Goal: Task Accomplishment & Management: Manage account settings

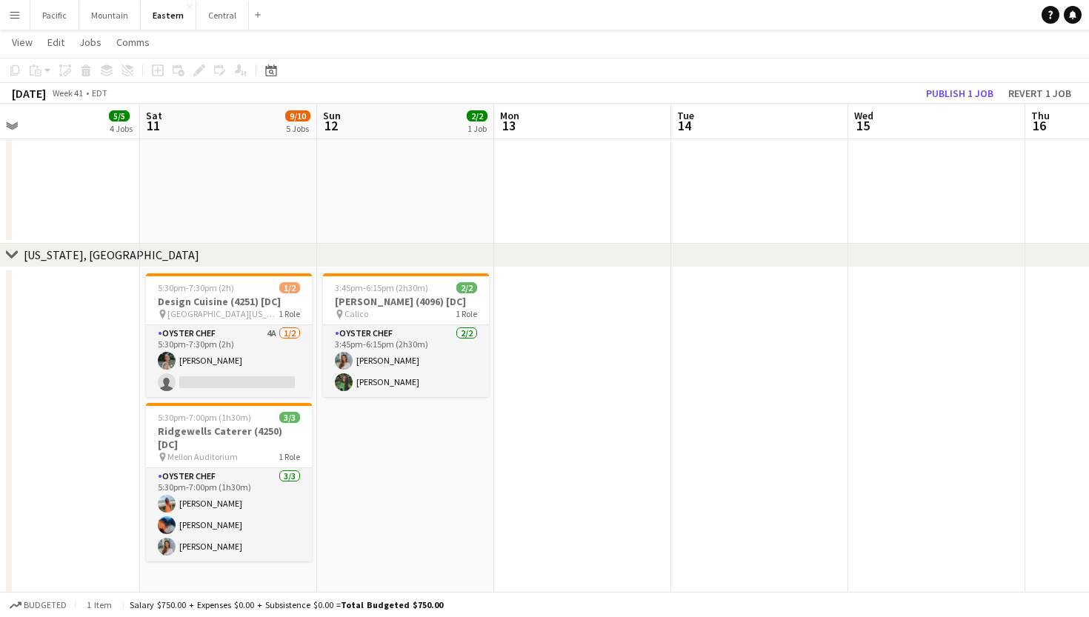
scroll to position [0, 400]
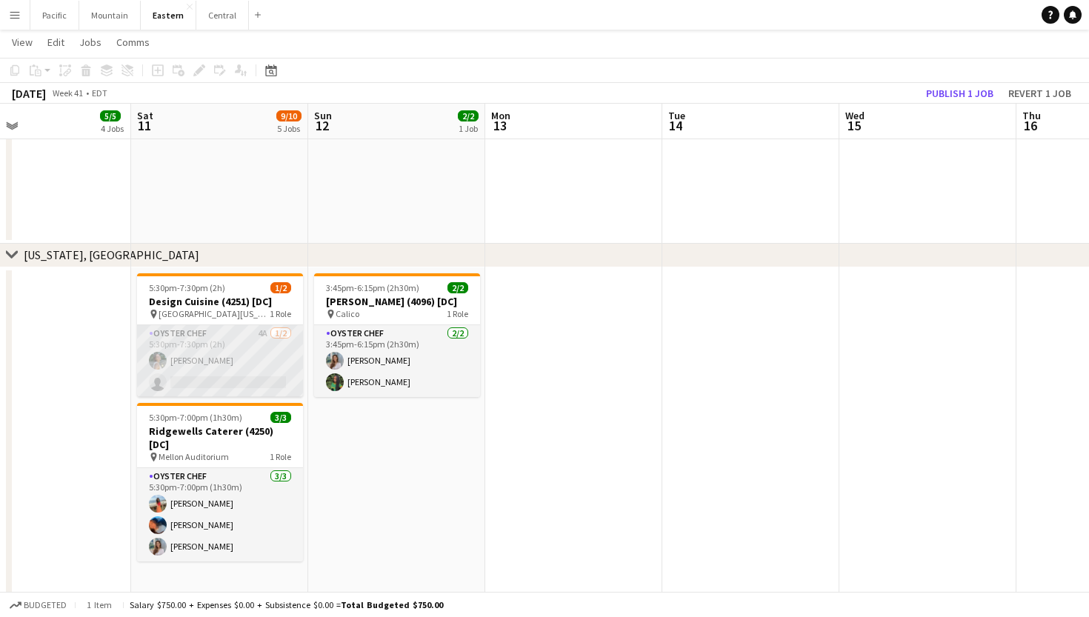
click at [268, 352] on app-card-role "Oyster Chef 4A [DATE] 5:30pm-7:30pm (2h) [PERSON_NAME] single-neutral-actions" at bounding box center [220, 361] width 166 height 72
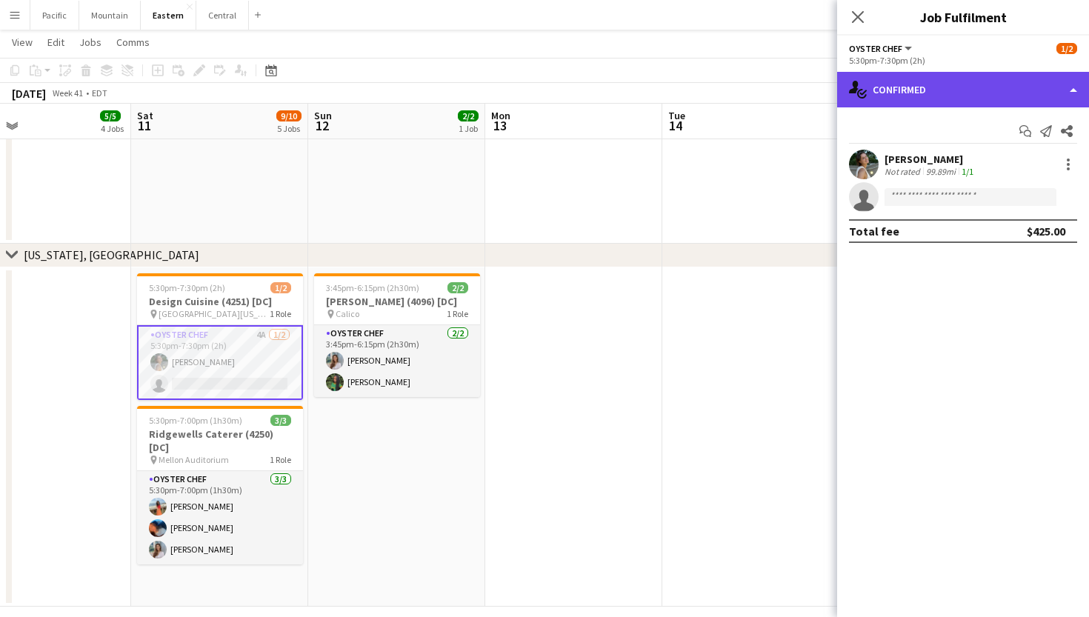
click at [969, 87] on div "single-neutral-actions-check-2 Confirmed" at bounding box center [963, 90] width 252 height 36
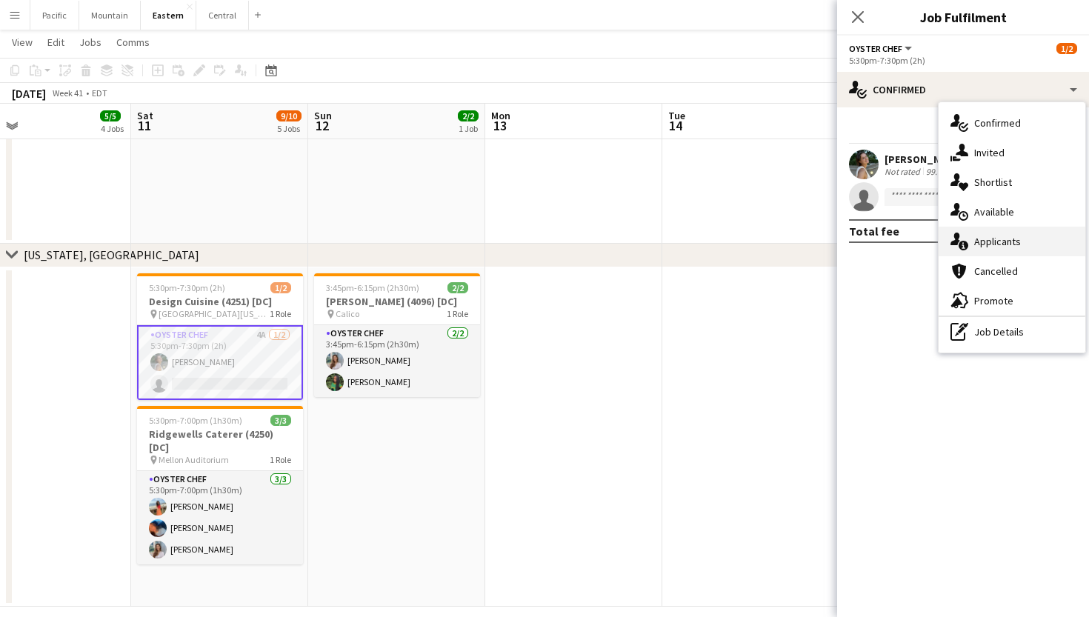
click at [1024, 248] on div "single-neutral-actions-information Applicants" at bounding box center [1011, 242] width 147 height 30
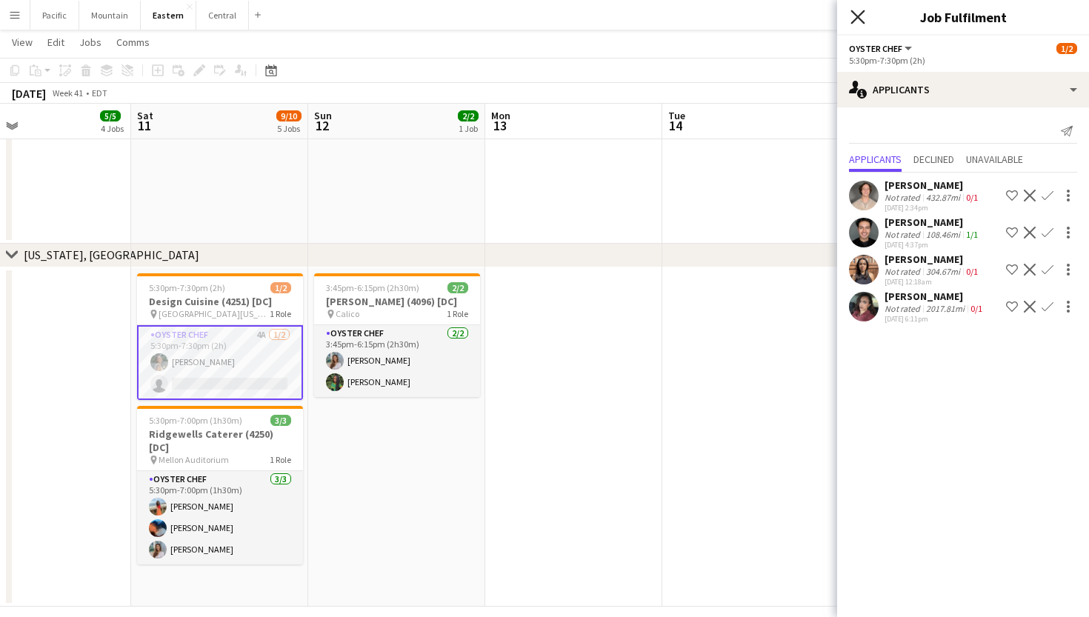
click at [861, 21] on icon at bounding box center [857, 17] width 14 height 14
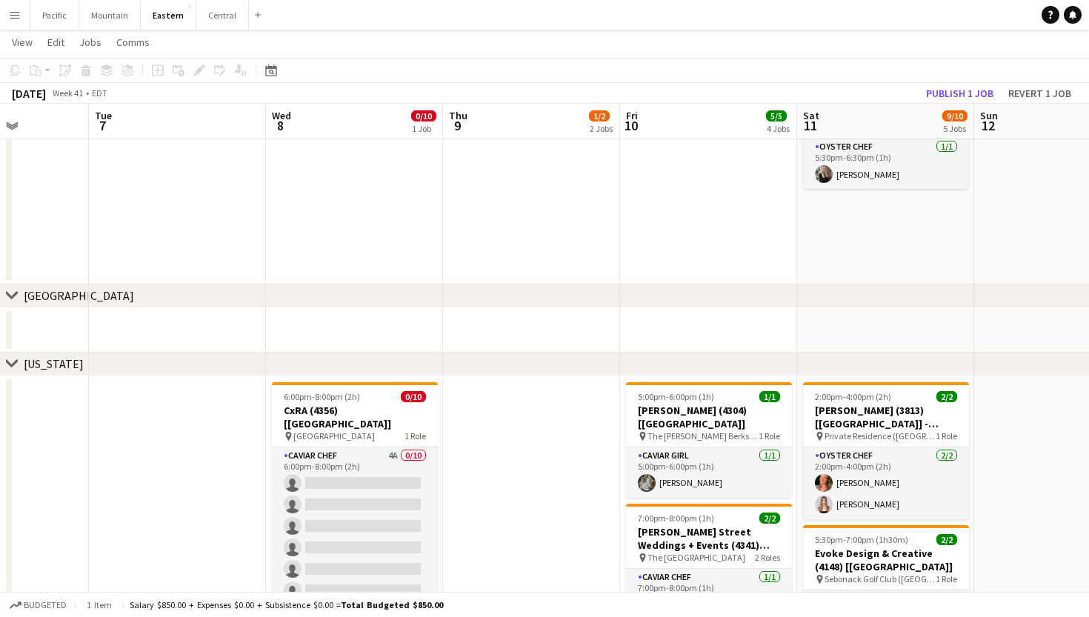
scroll to position [0, 410]
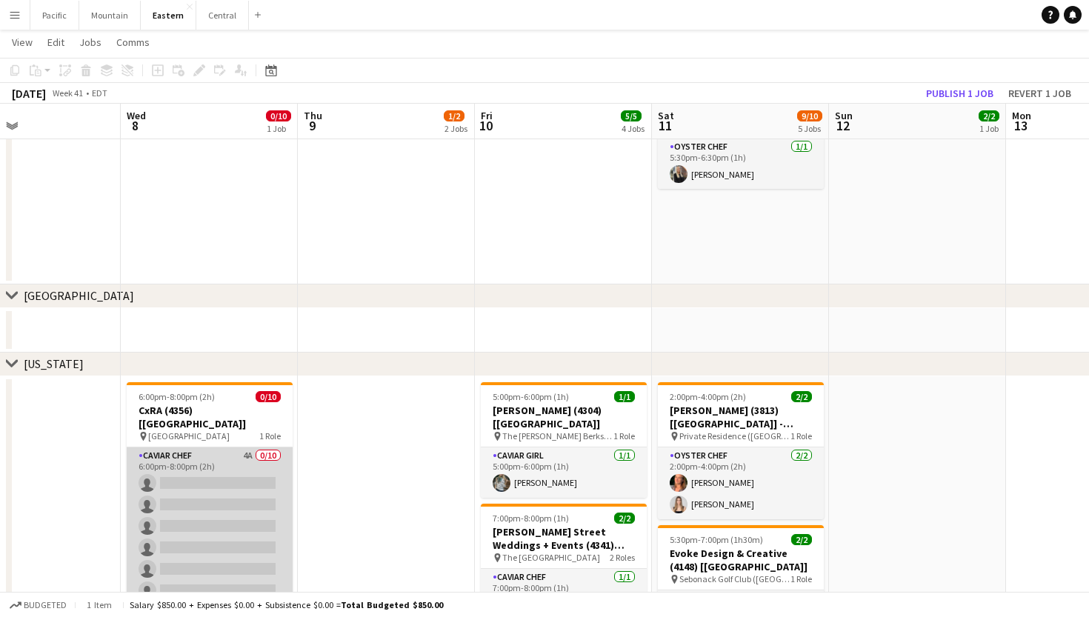
click at [247, 473] on app-card-role "Caviar Chef 4A 0/10 6:00pm-8:00pm (2h) single-neutral-actions single-neutral-ac…" at bounding box center [210, 569] width 166 height 244
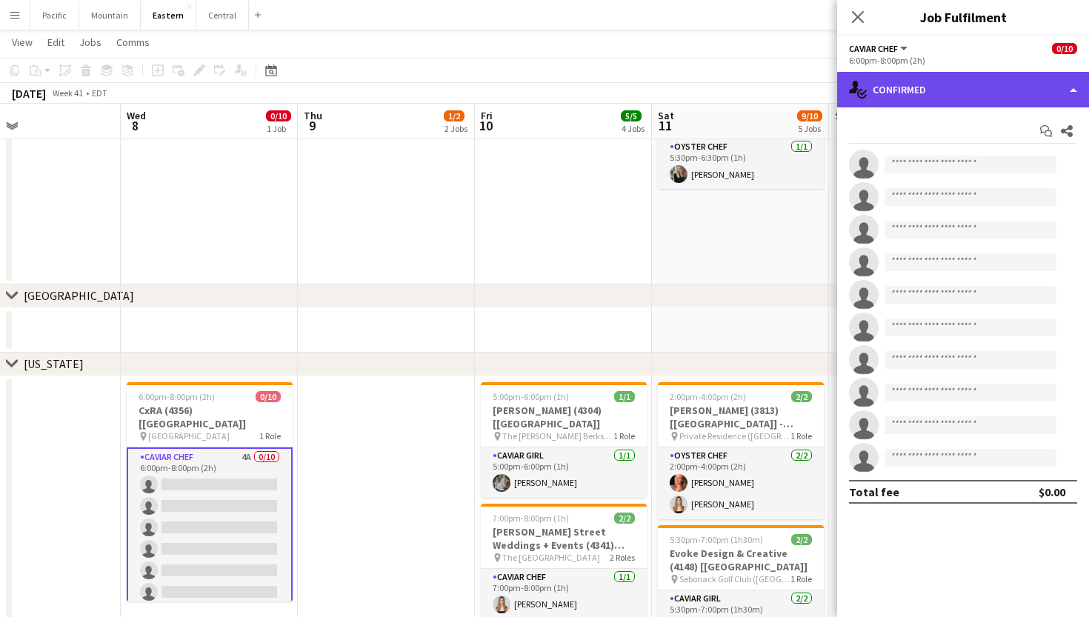
click at [988, 98] on div "single-neutral-actions-check-2 Confirmed" at bounding box center [963, 90] width 252 height 36
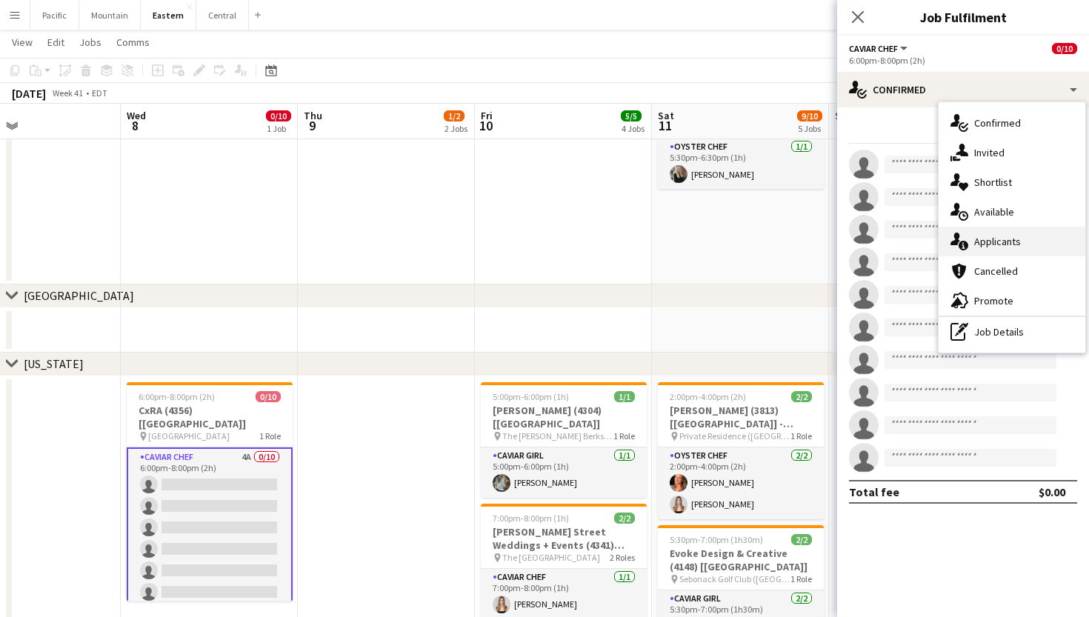
click at [1018, 236] on span "Applicants" at bounding box center [997, 241] width 47 height 13
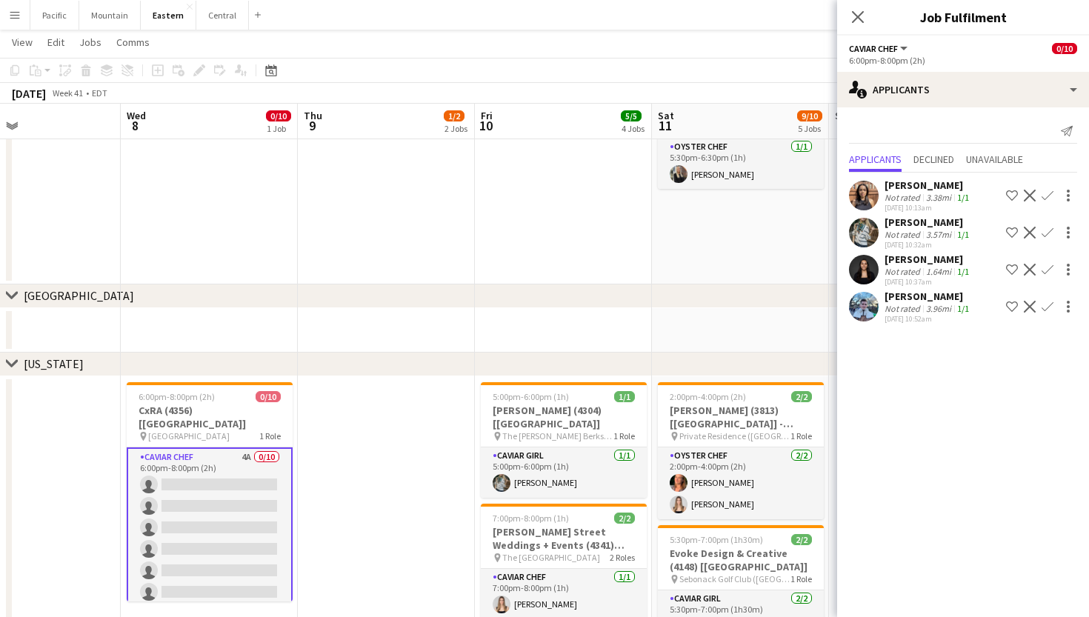
click at [1046, 269] on app-icon "Confirm" at bounding box center [1047, 270] width 12 height 12
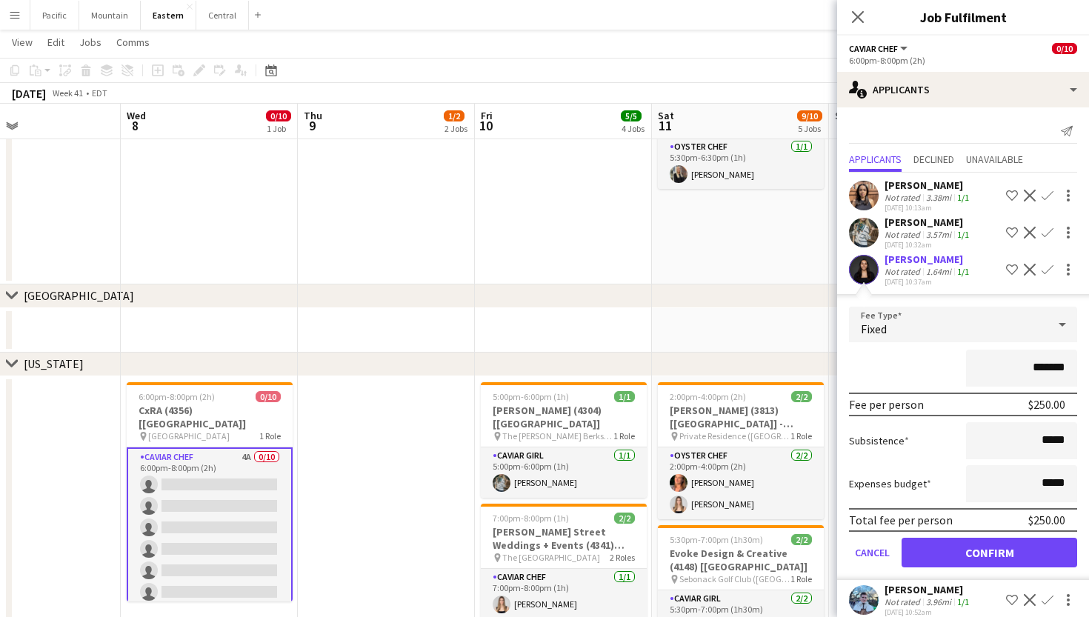
click at [998, 545] on button "Confirm" at bounding box center [989, 553] width 176 height 30
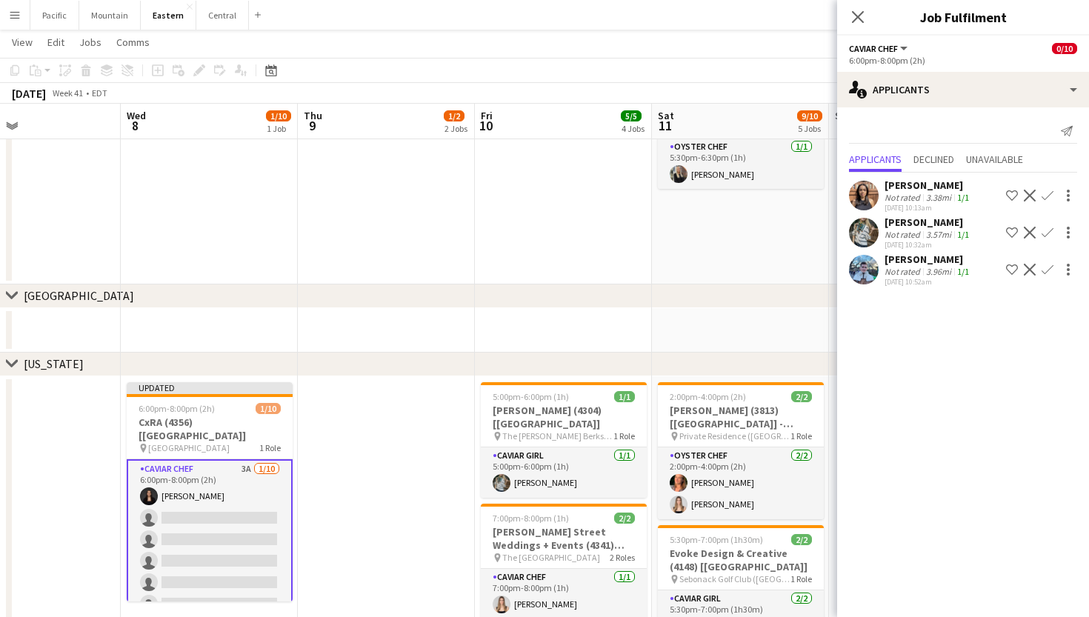
click at [1046, 230] on app-icon "Confirm" at bounding box center [1047, 233] width 12 height 12
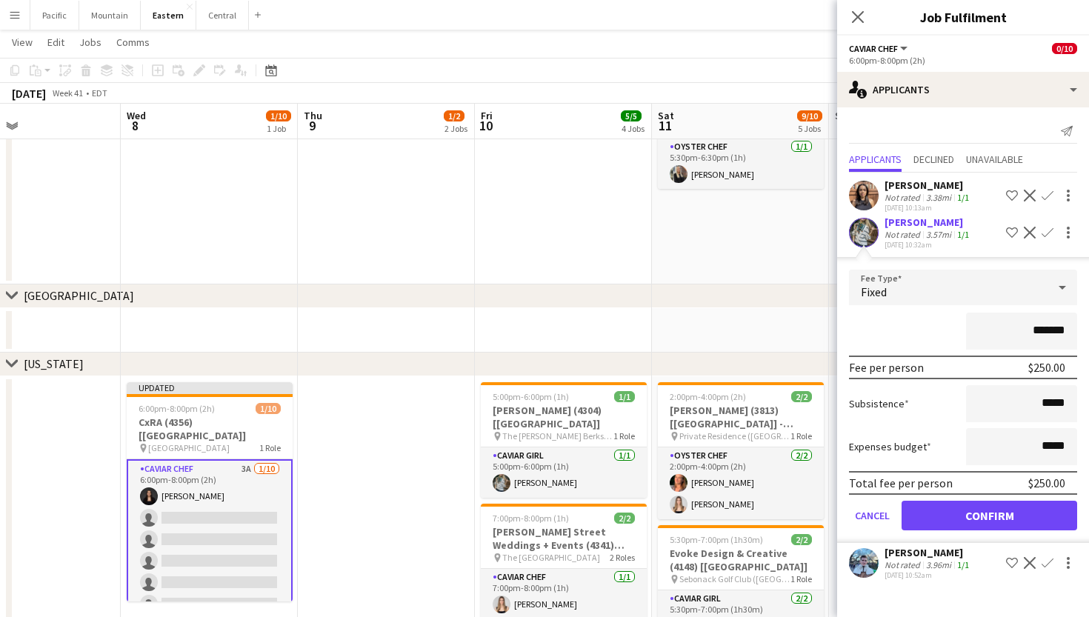
click at [998, 518] on button "Confirm" at bounding box center [989, 516] width 176 height 30
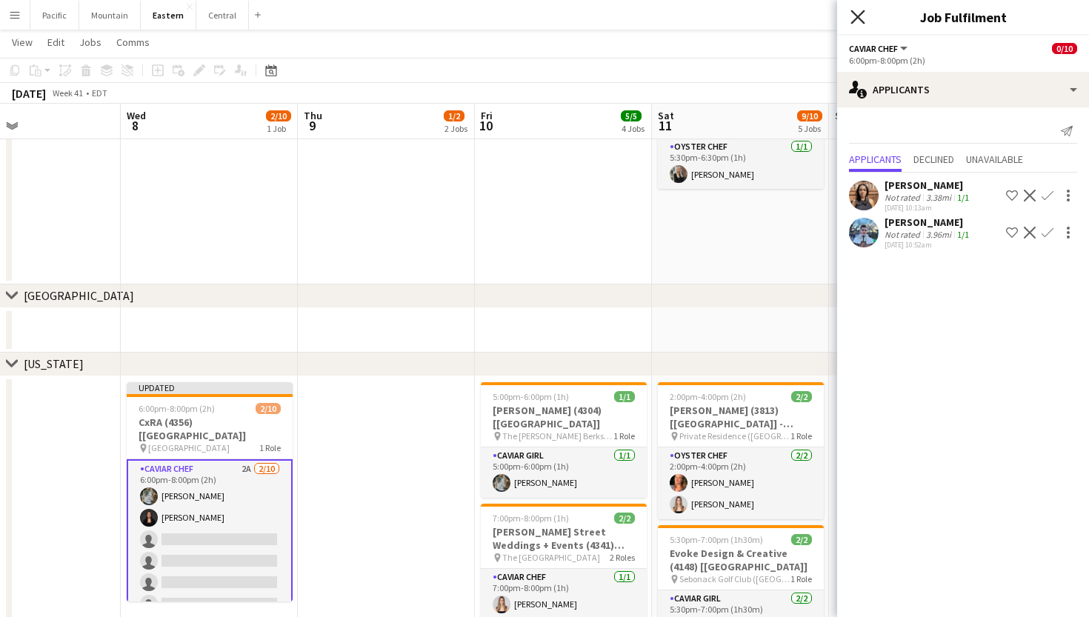
click at [858, 21] on icon "Close pop-in" at bounding box center [857, 17] width 14 height 14
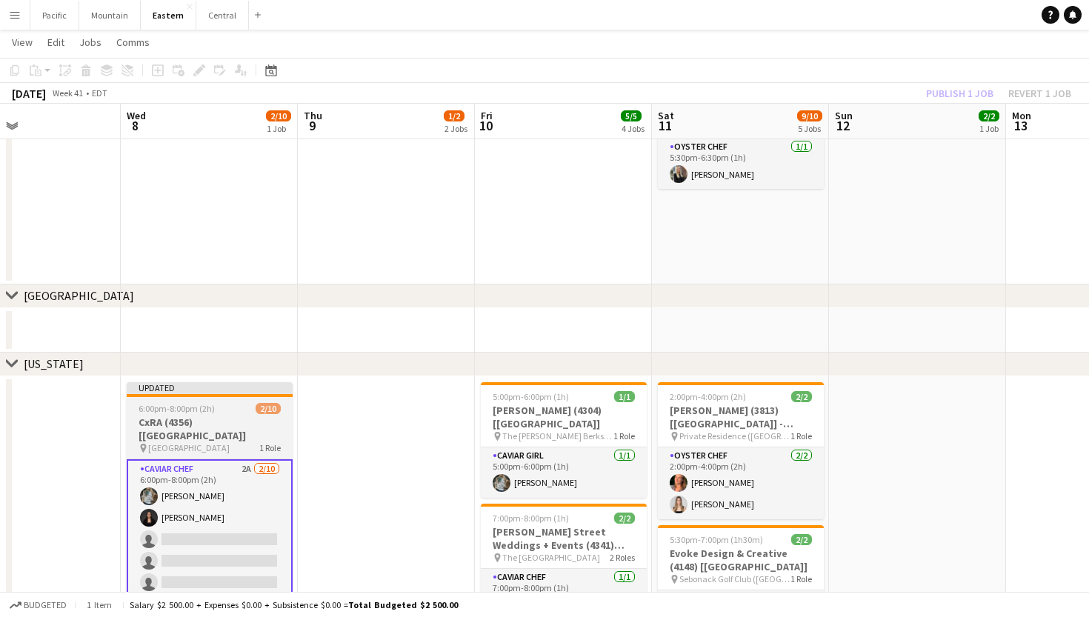
click at [201, 422] on h3 "CxRA (4356) [[GEOGRAPHIC_DATA]]" at bounding box center [210, 428] width 166 height 27
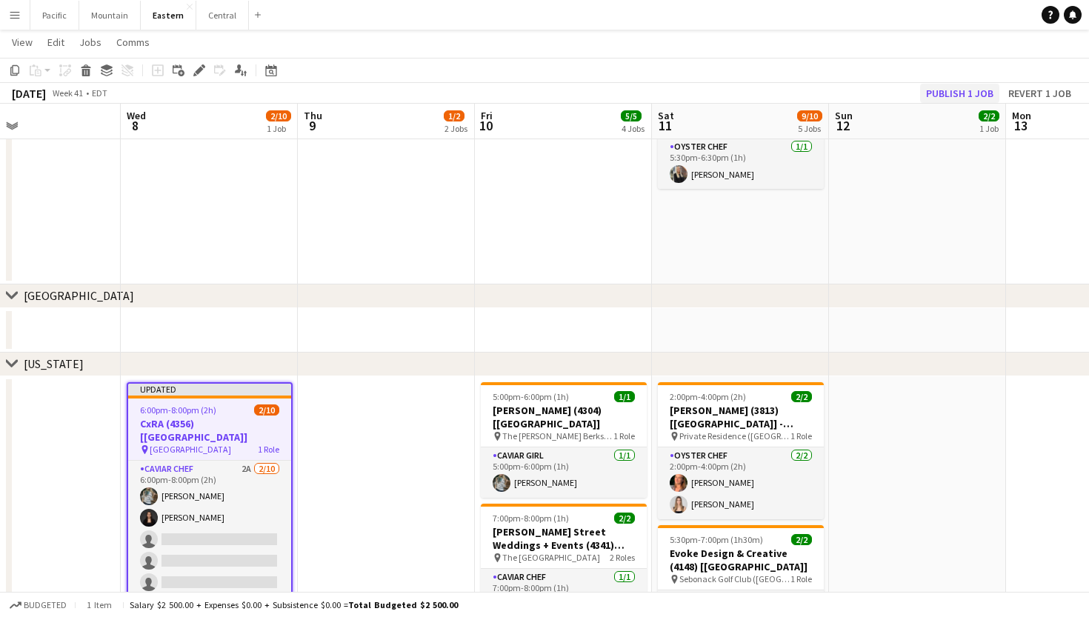
click at [944, 87] on button "Publish 1 job" at bounding box center [959, 93] width 79 height 19
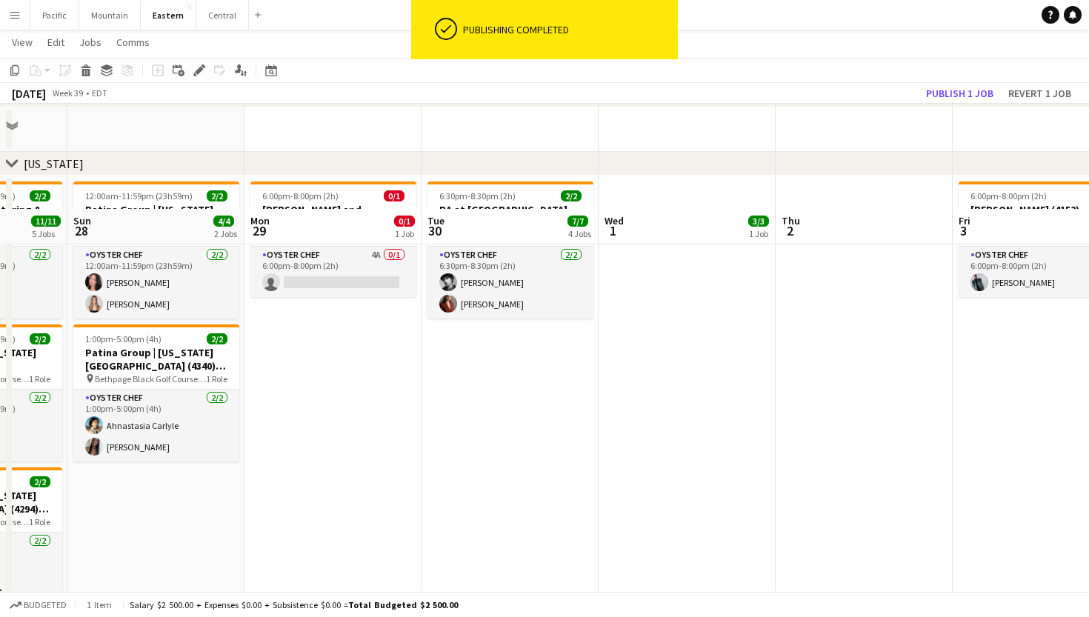
scroll to position [576, 0]
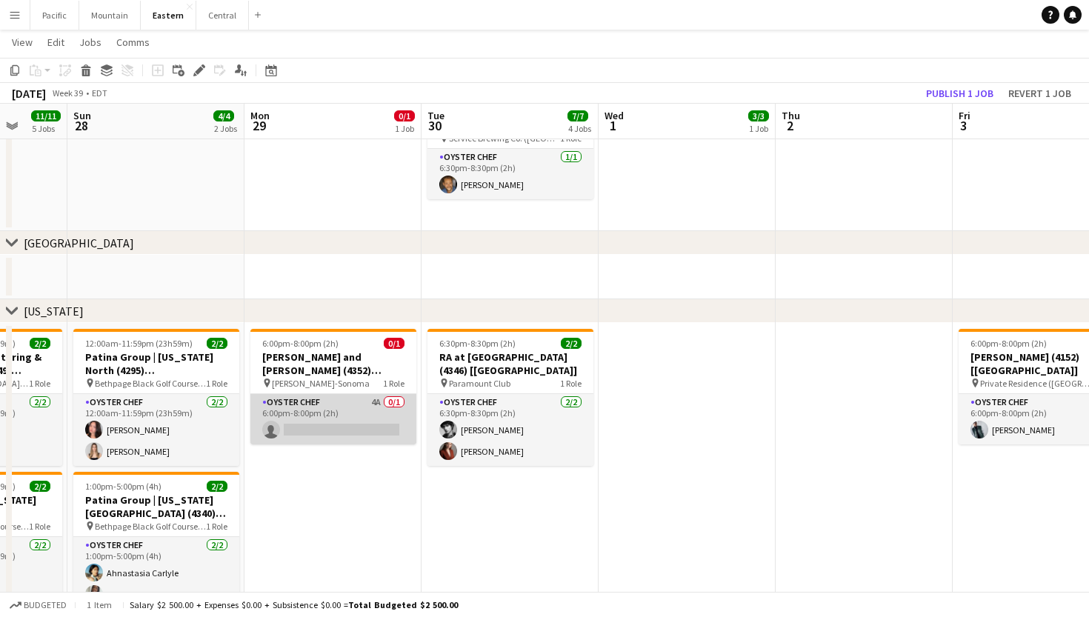
click at [373, 414] on app-card-role "Oyster Chef 4A 0/1 6:00pm-8:00pm (2h) single-neutral-actions" at bounding box center [333, 419] width 166 height 50
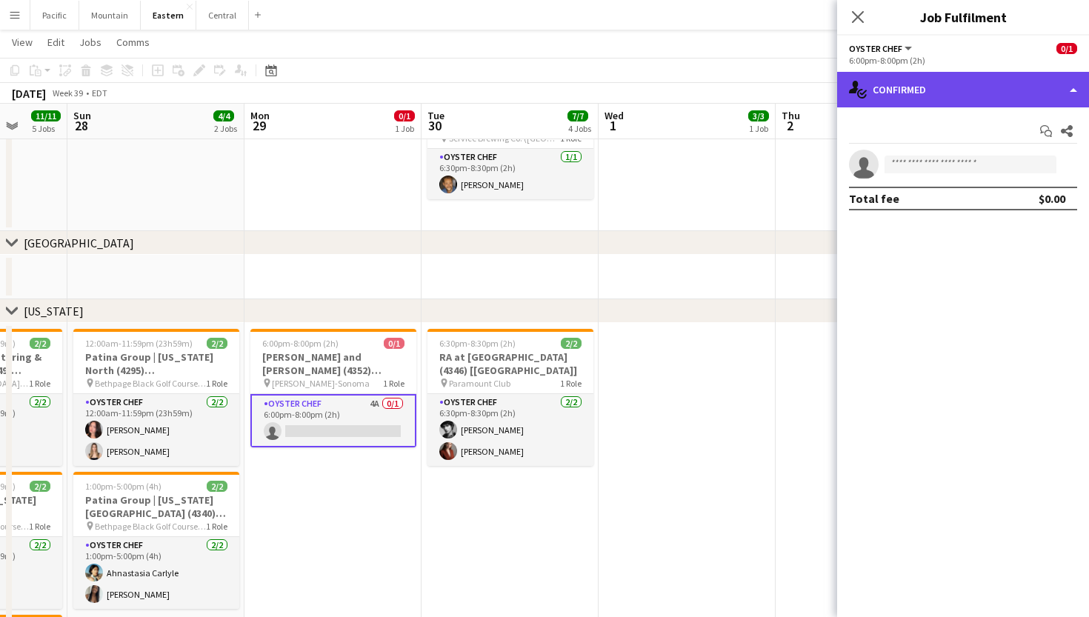
click at [1008, 105] on div "single-neutral-actions-check-2 Confirmed" at bounding box center [963, 90] width 252 height 36
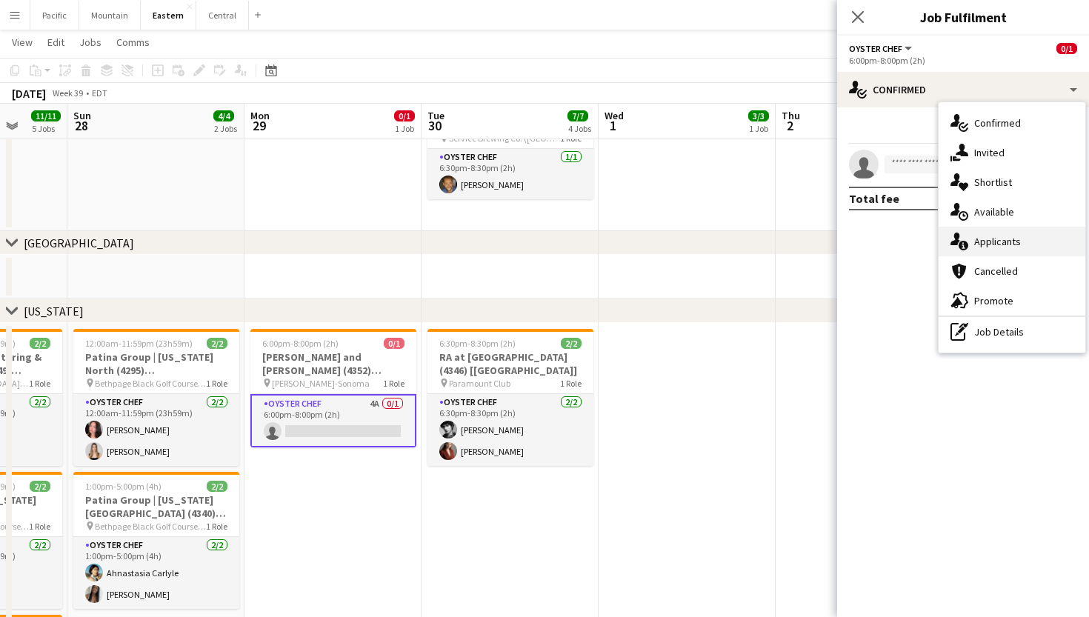
click at [1003, 236] on span "Applicants" at bounding box center [997, 241] width 47 height 13
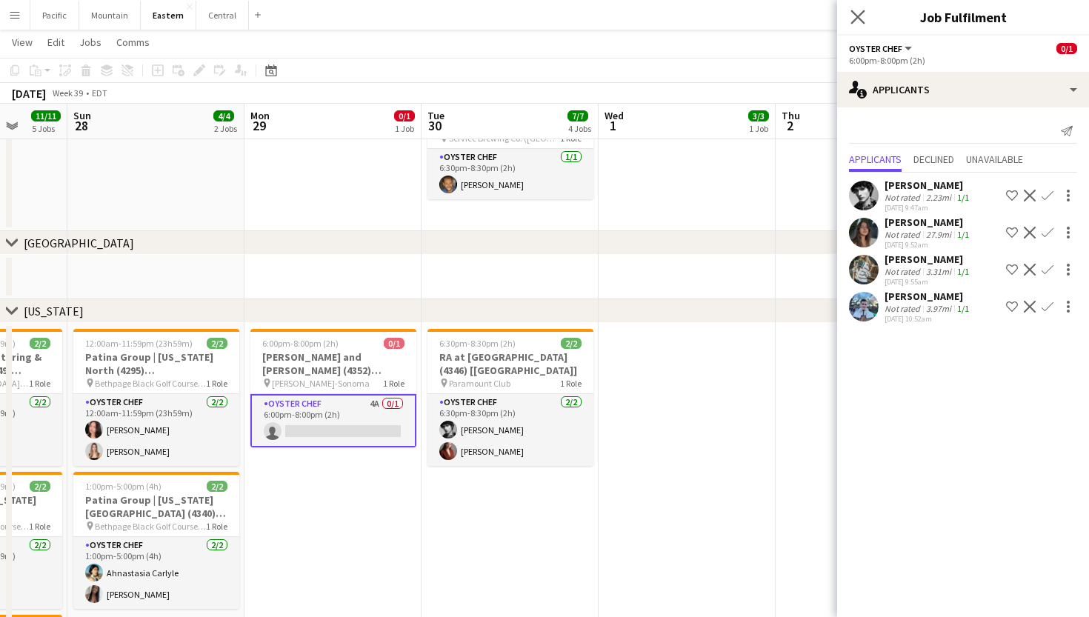
click at [859, 7] on app-icon "Close pop-in" at bounding box center [857, 17] width 21 height 21
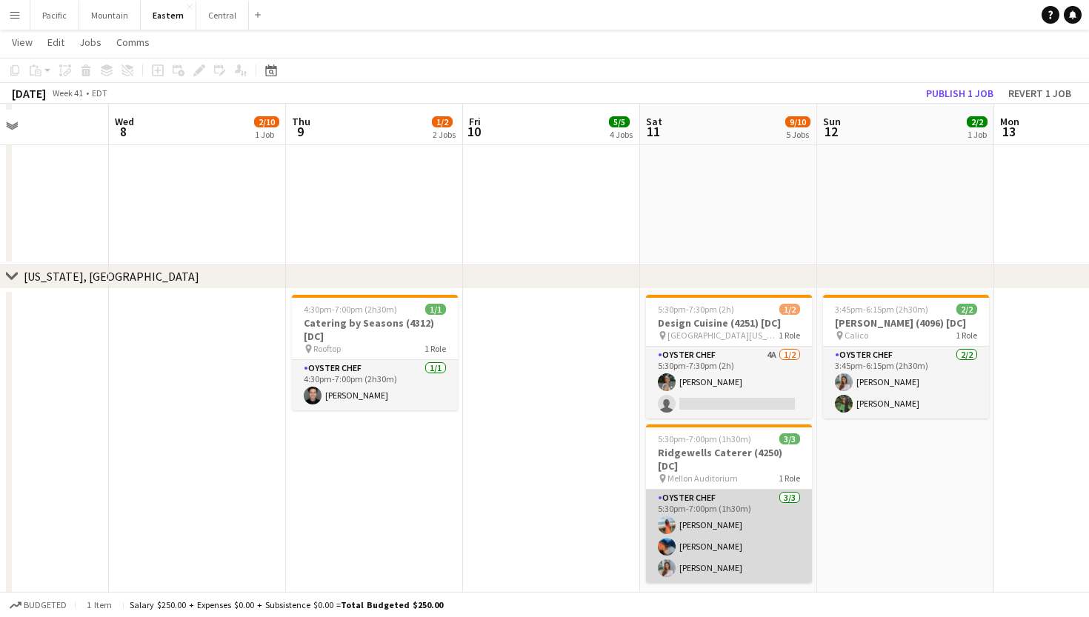
scroll to position [1452, 0]
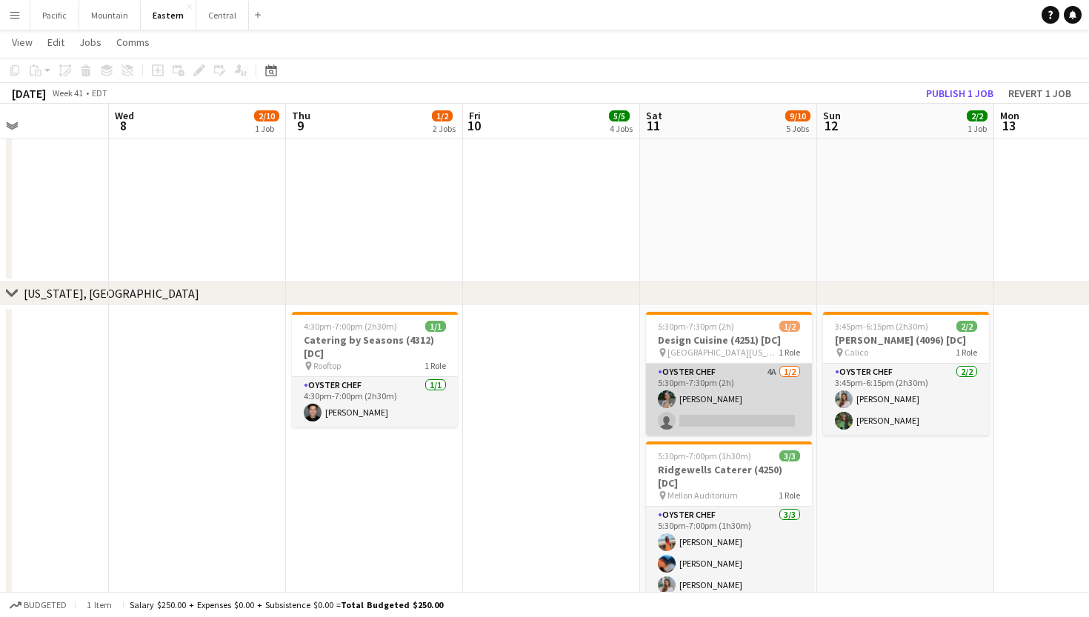
click at [784, 414] on app-card-role "Oyster Chef 4A [DATE] 5:30pm-7:30pm (2h) [PERSON_NAME] single-neutral-actions" at bounding box center [729, 400] width 166 height 72
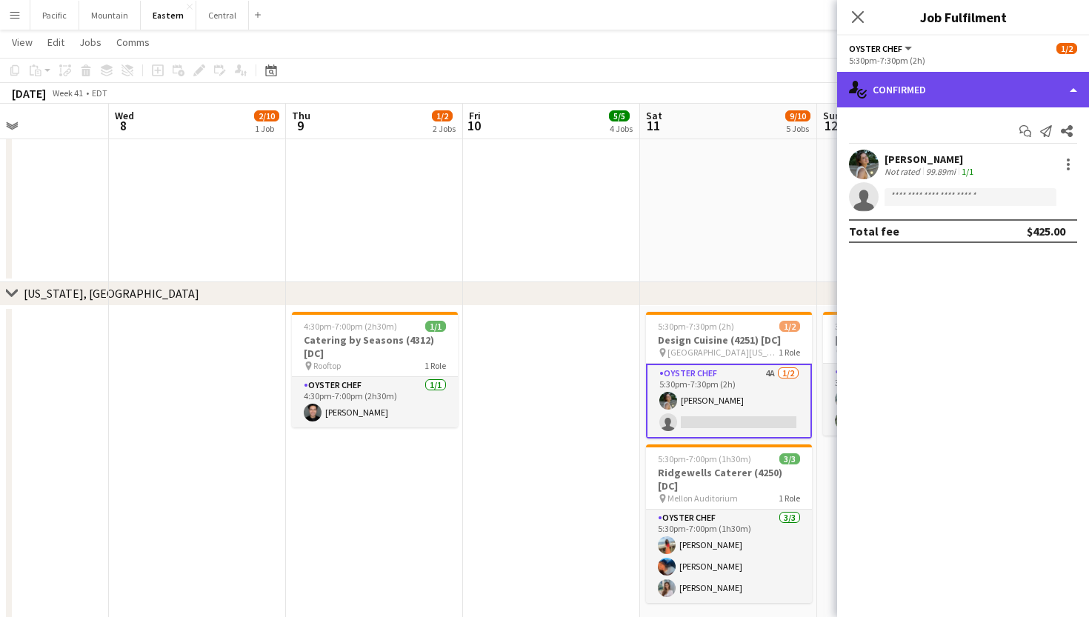
click at [963, 100] on div "single-neutral-actions-check-2 Confirmed" at bounding box center [963, 90] width 252 height 36
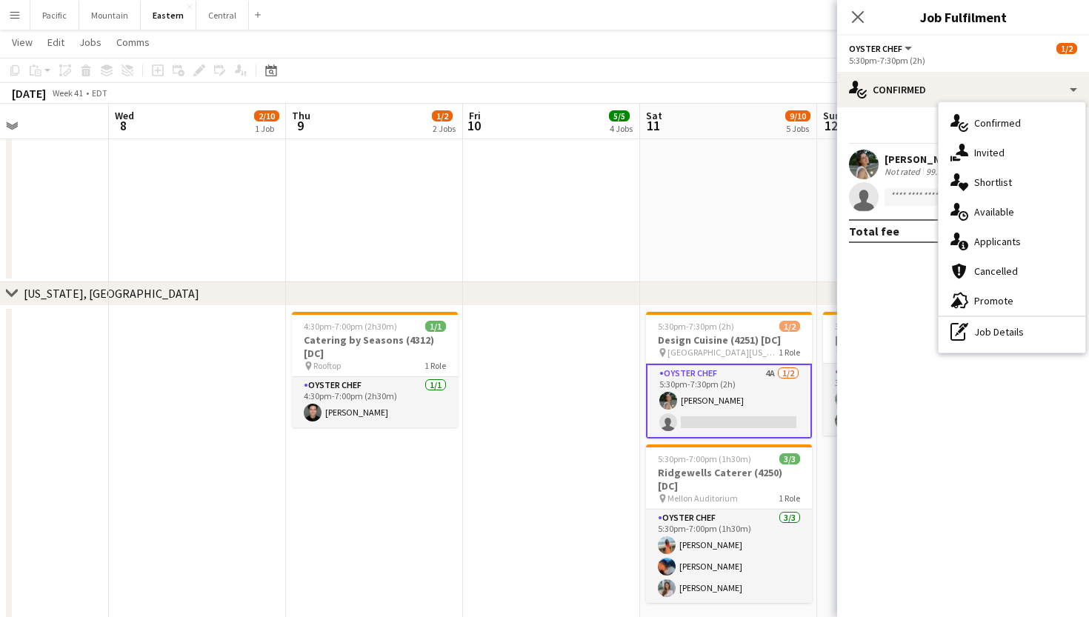
click at [949, 400] on mat-expansion-panel "check Confirmed Start chat Send notification Share [PERSON_NAME] Not rated 99.8…" at bounding box center [963, 362] width 252 height 510
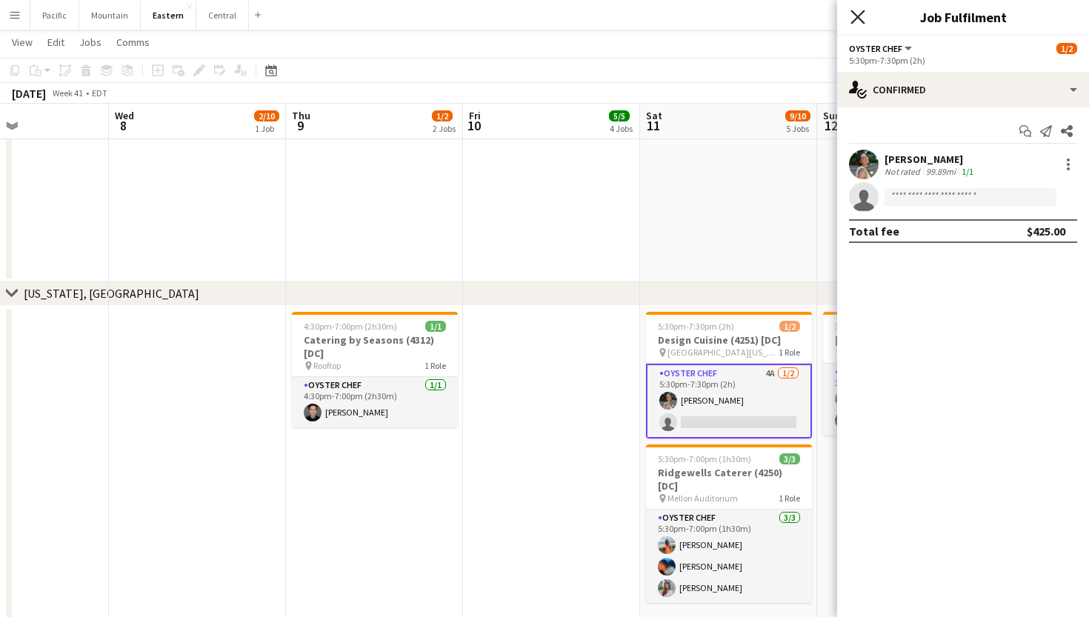
click at [858, 13] on icon "Close pop-in" at bounding box center [857, 17] width 14 height 14
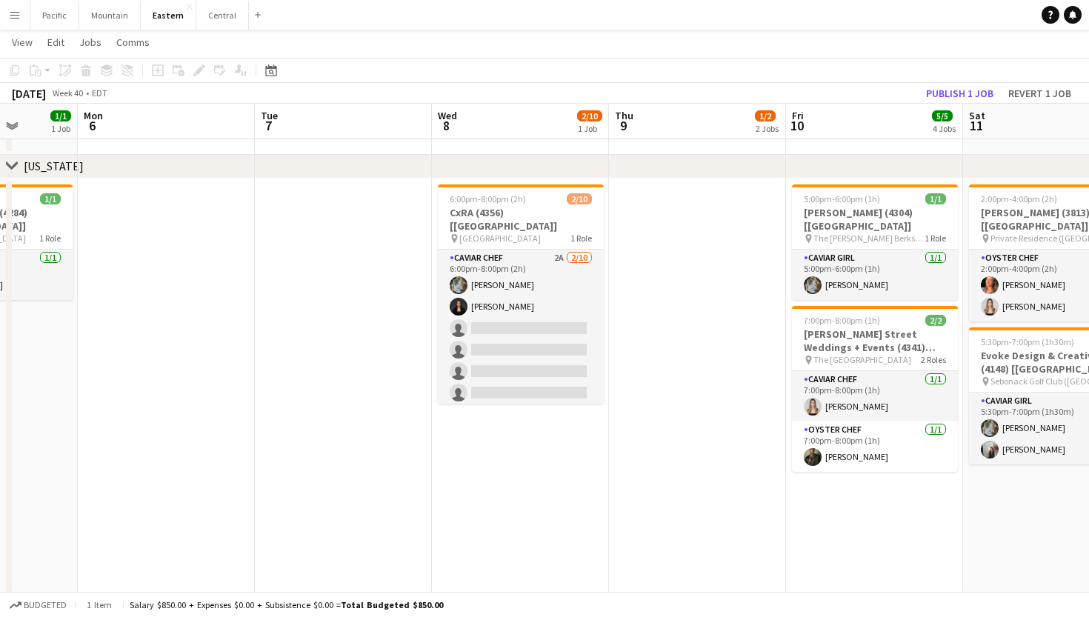
scroll to position [0, 453]
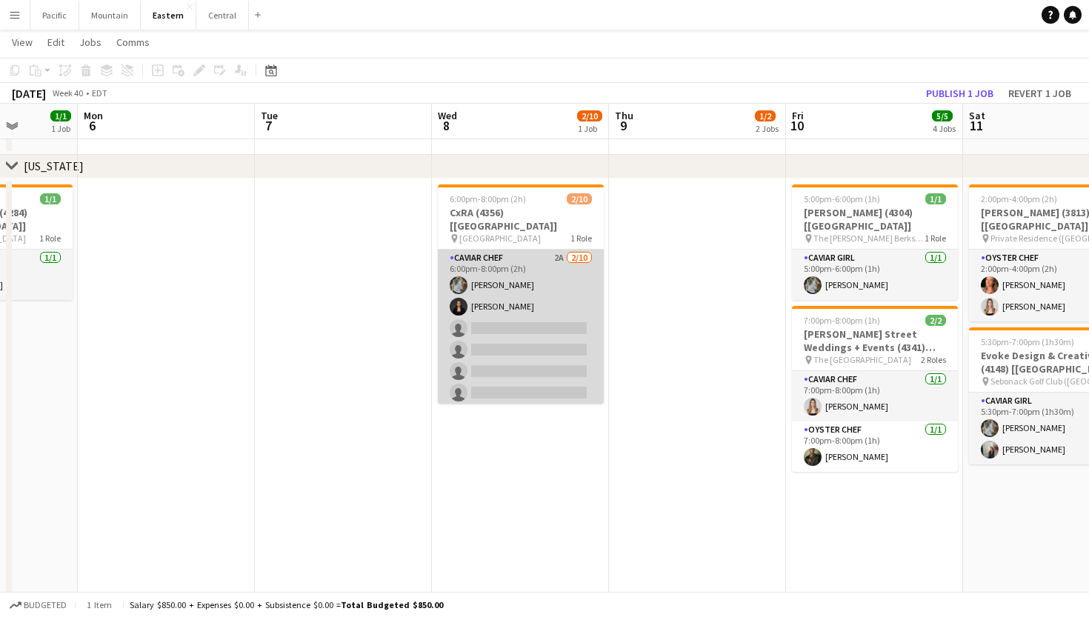
click at [529, 310] on app-card-role "Caviar Chef 2A [DATE] 6:00pm-8:00pm (2h) [PERSON_NAME] [PERSON_NAME] single-neu…" at bounding box center [521, 372] width 166 height 244
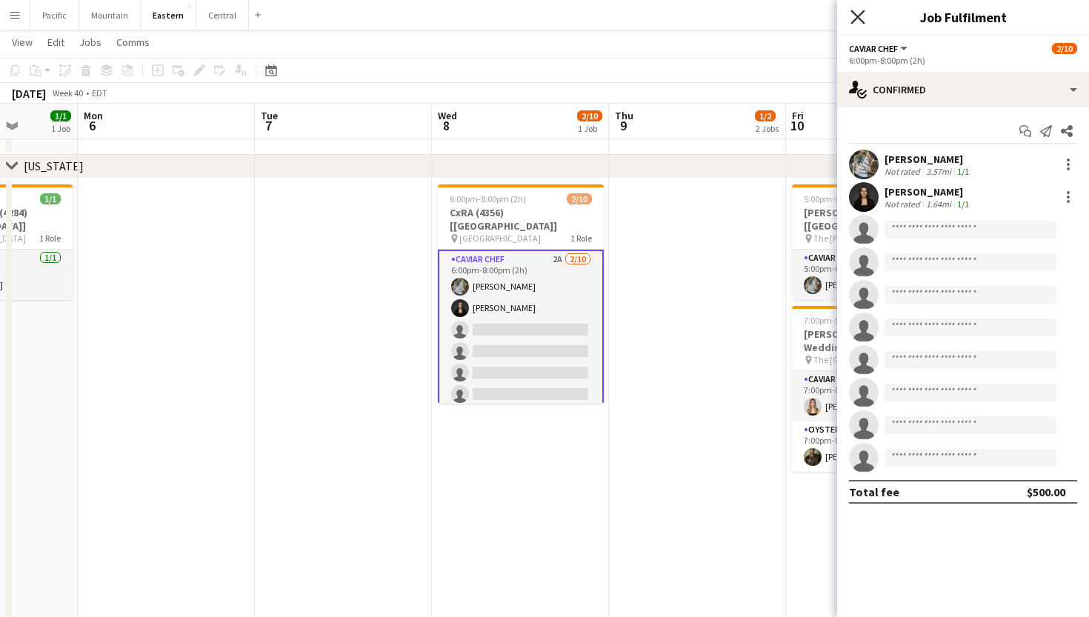
click at [862, 13] on icon at bounding box center [857, 17] width 14 height 14
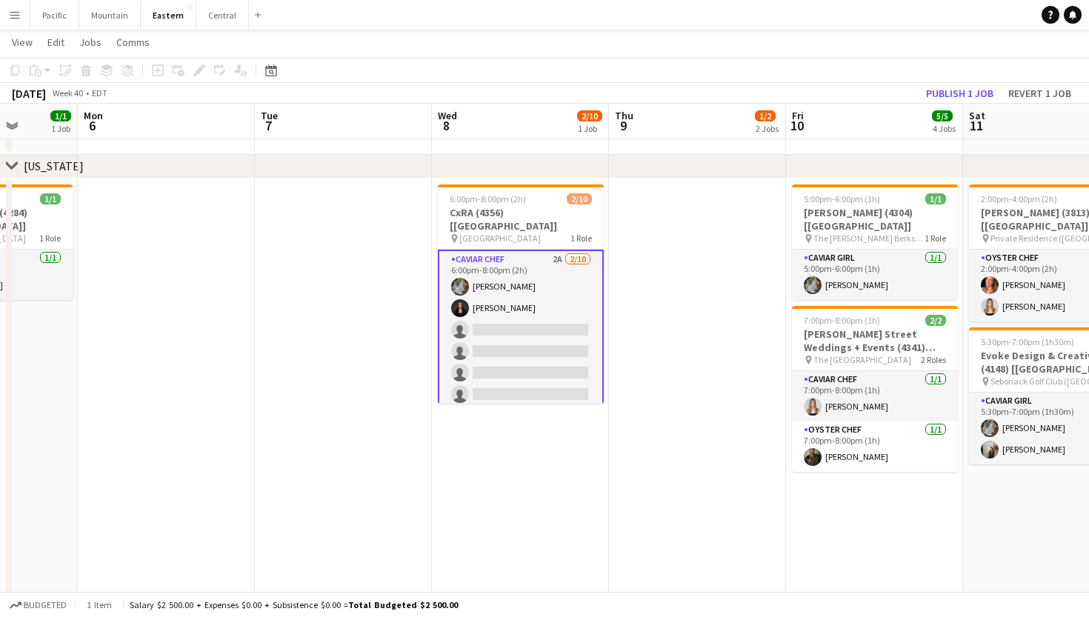
click at [526, 361] on app-card-role "Caviar Chef 2A [DATE] 6:00pm-8:00pm (2h) [PERSON_NAME] [PERSON_NAME] single-neu…" at bounding box center [521, 373] width 166 height 247
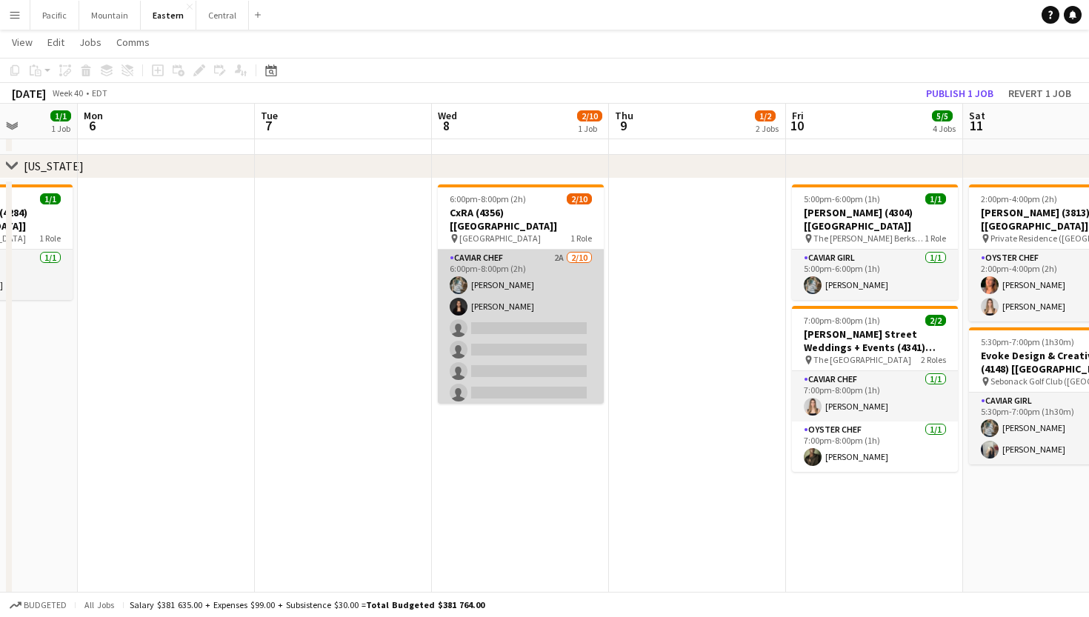
click at [526, 361] on app-card-role "Caviar Chef 2A [DATE] 6:00pm-8:00pm (2h) [PERSON_NAME] [PERSON_NAME] single-neu…" at bounding box center [521, 372] width 166 height 244
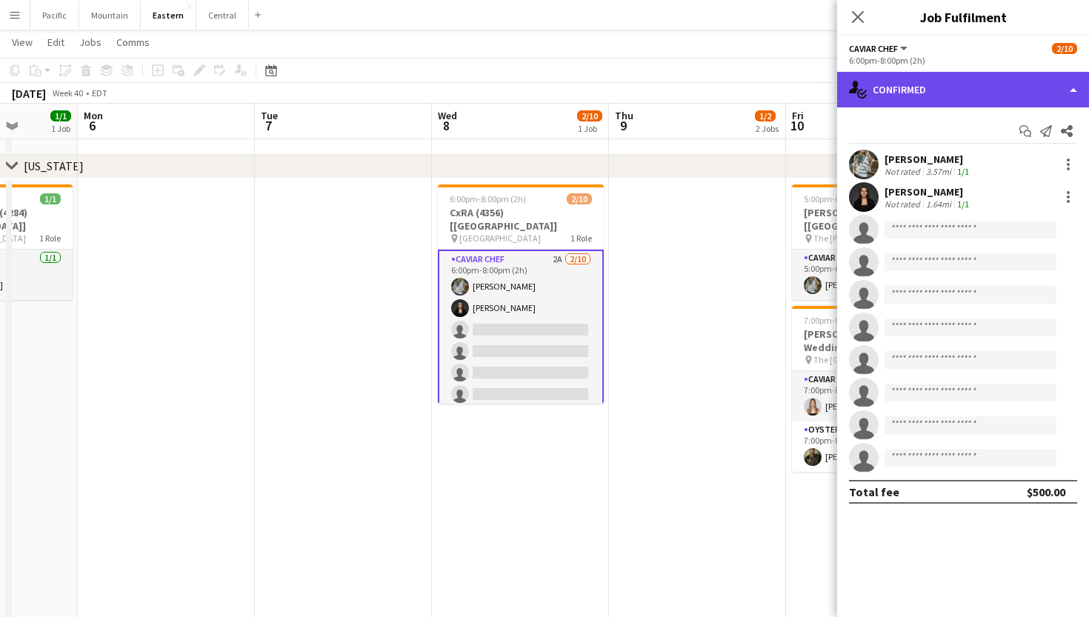
click at [973, 98] on div "single-neutral-actions-check-2 Confirmed" at bounding box center [963, 90] width 252 height 36
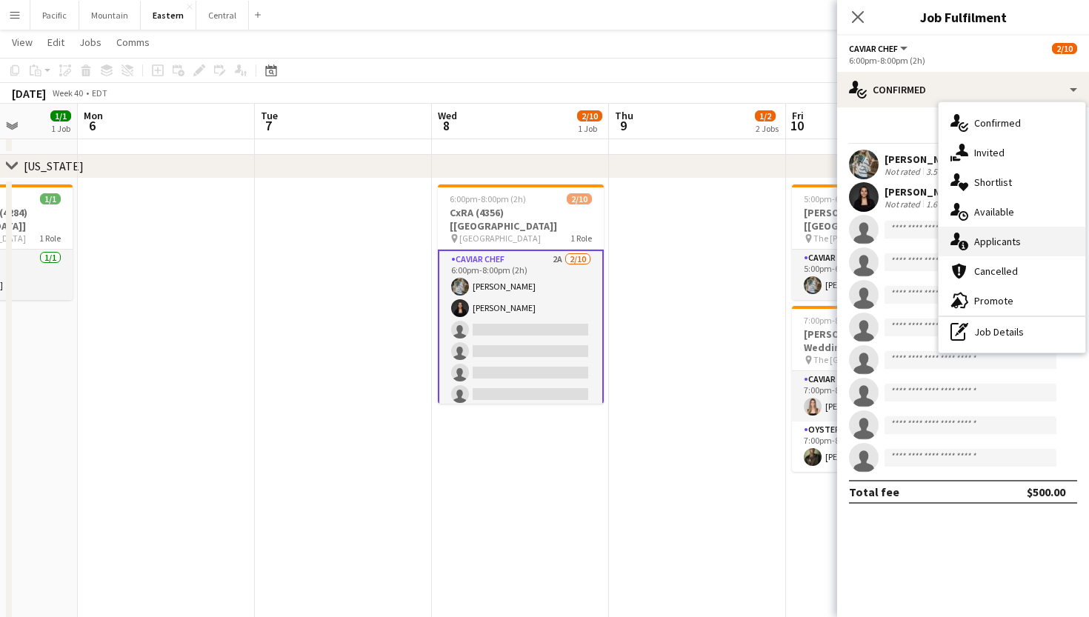
click at [993, 241] on span "Applicants" at bounding box center [997, 241] width 47 height 13
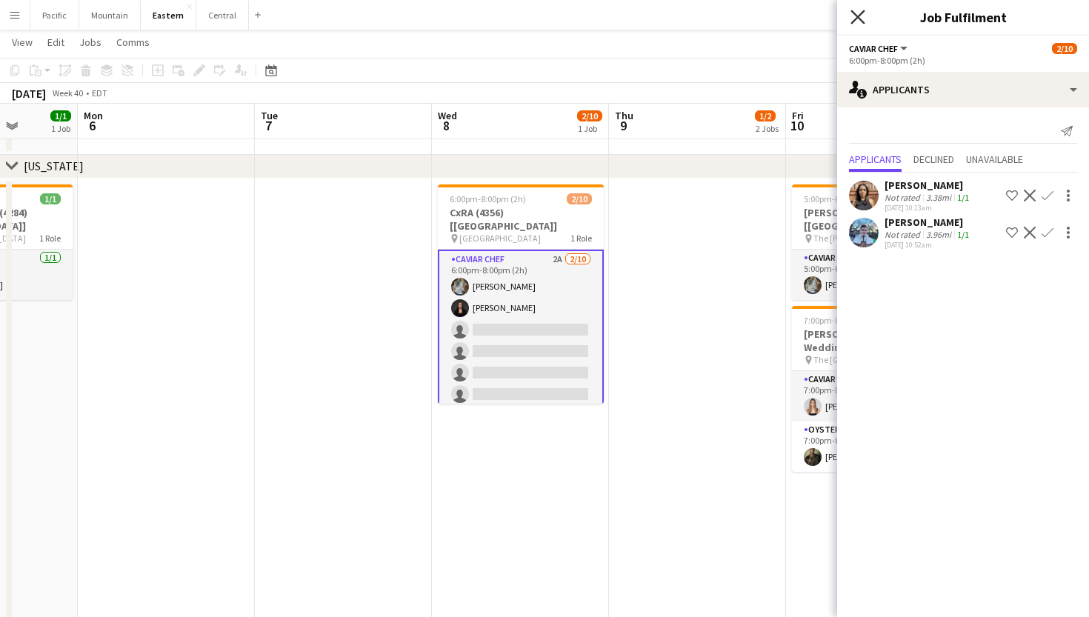
click at [856, 13] on icon "Close pop-in" at bounding box center [857, 17] width 14 height 14
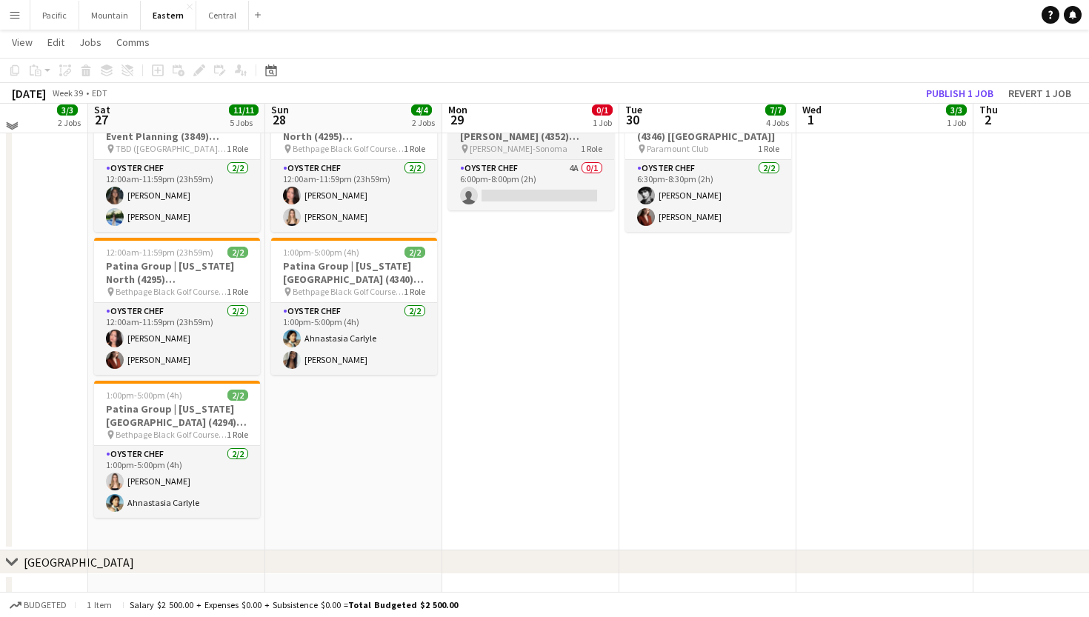
scroll to position [947, 0]
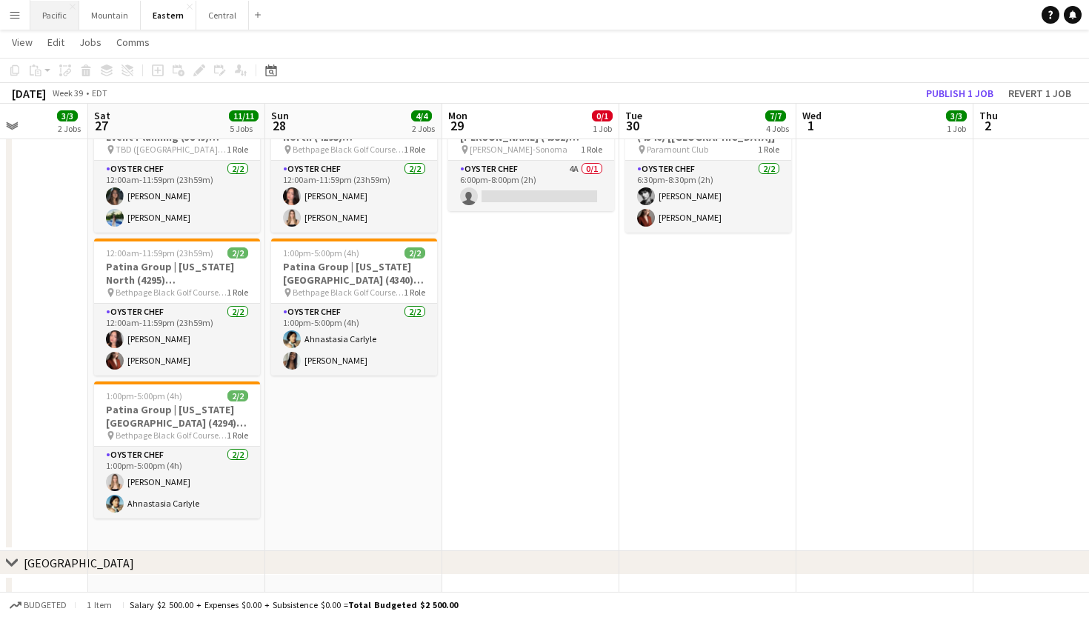
click at [64, 20] on button "Pacific Close" at bounding box center [54, 15] width 49 height 29
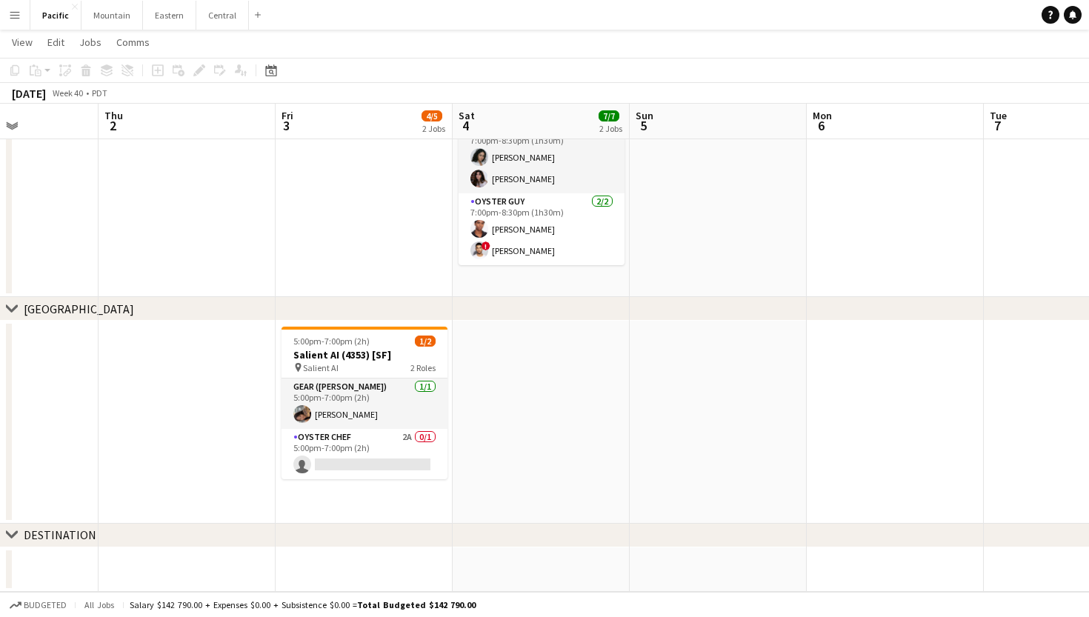
scroll to position [445, 0]
click at [414, 458] on app-card-role "Oyster Chef 2A 0/1 5:00pm-7:00pm (2h) single-neutral-actions" at bounding box center [364, 454] width 166 height 50
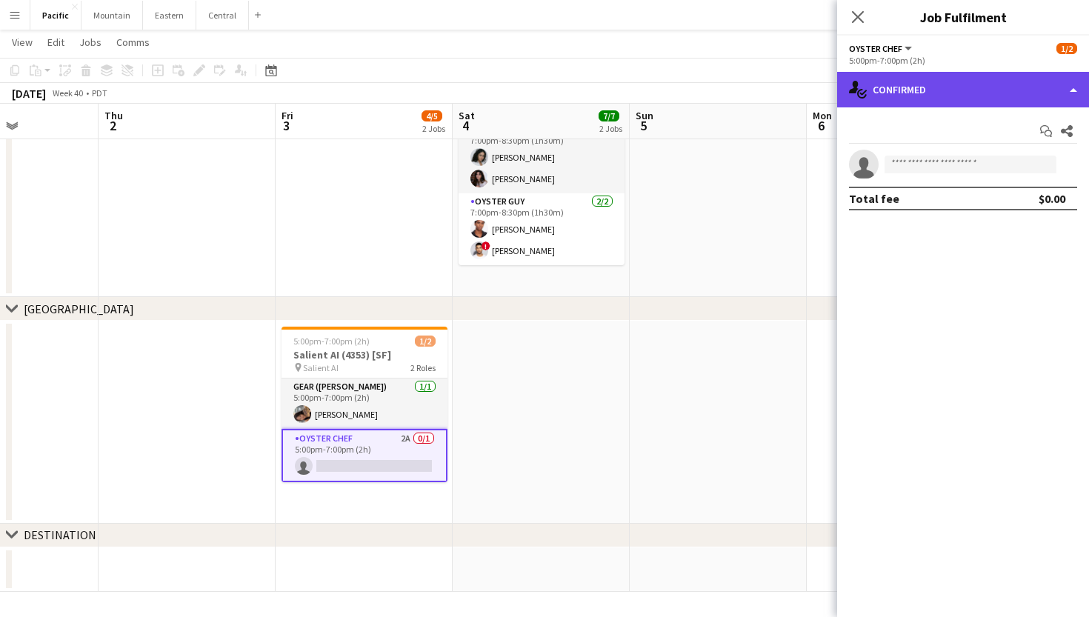
click at [1028, 76] on div "single-neutral-actions-check-2 Confirmed" at bounding box center [963, 90] width 252 height 36
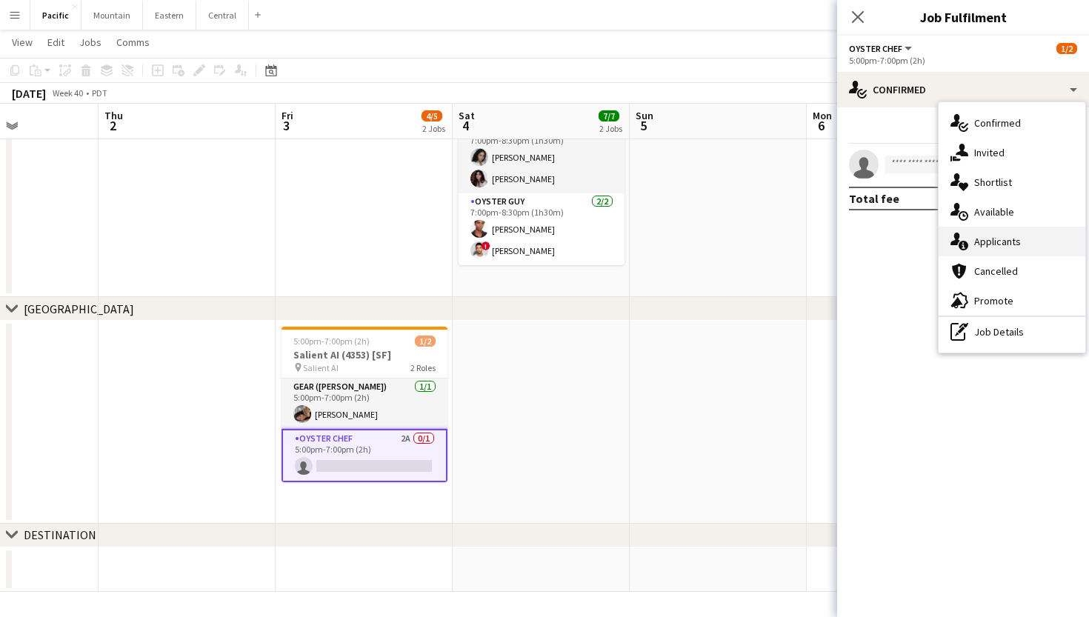
click at [1023, 240] on div "single-neutral-actions-information Applicants" at bounding box center [1011, 242] width 147 height 30
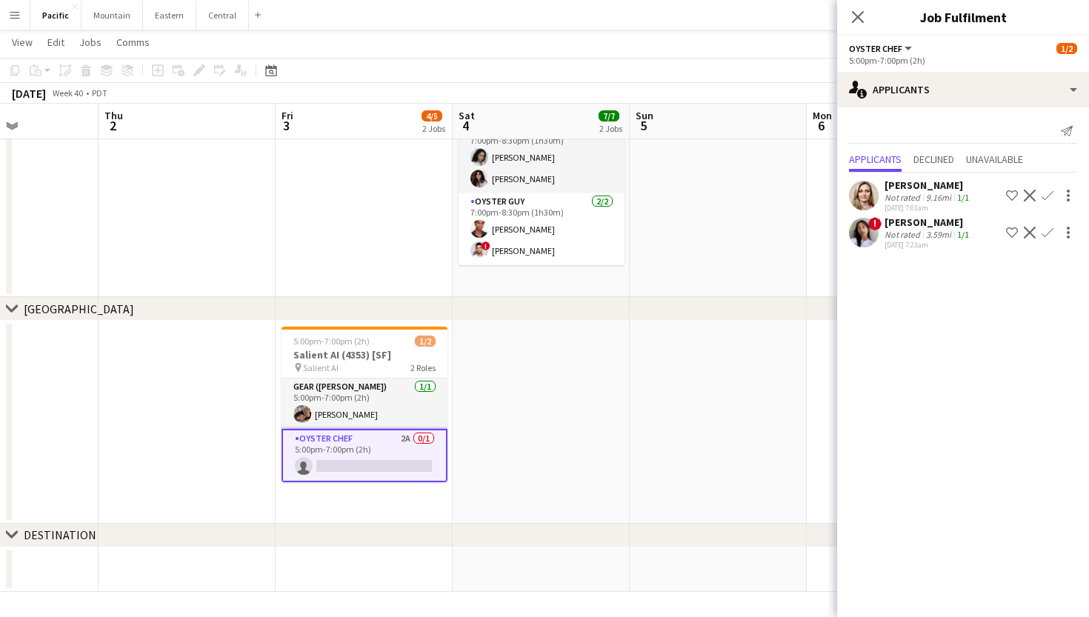
click at [1046, 192] on app-icon "Confirm" at bounding box center [1047, 196] width 12 height 12
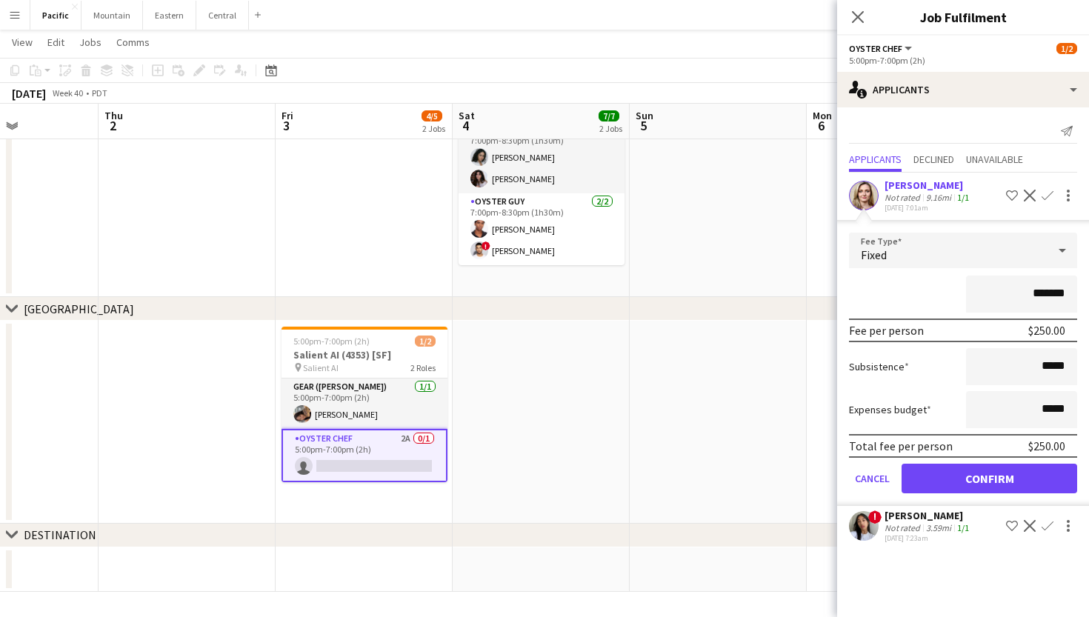
click at [985, 477] on button "Confirm" at bounding box center [989, 479] width 176 height 30
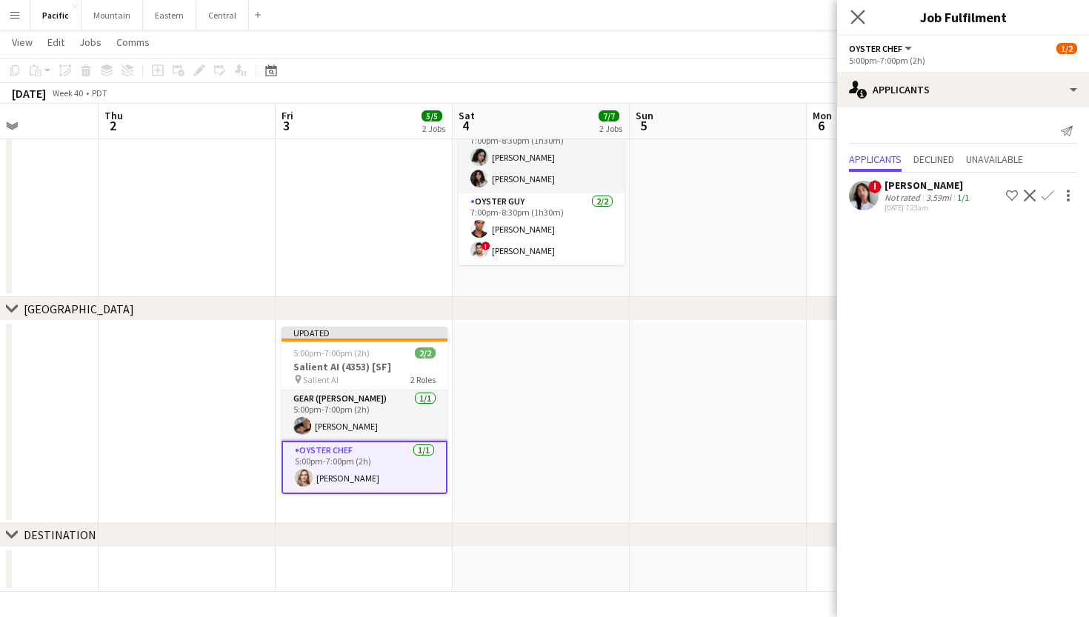
click at [857, 10] on app-icon "Close pop-in" at bounding box center [857, 17] width 21 height 21
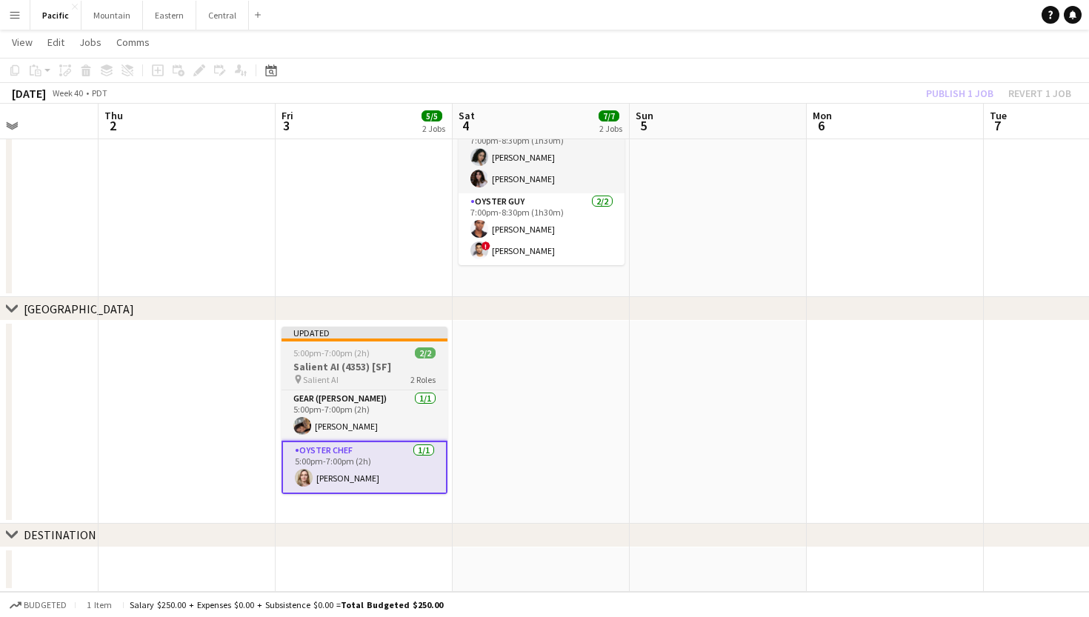
click at [395, 358] on div "5:00pm-7:00pm (2h) 2/2" at bounding box center [364, 352] width 166 height 11
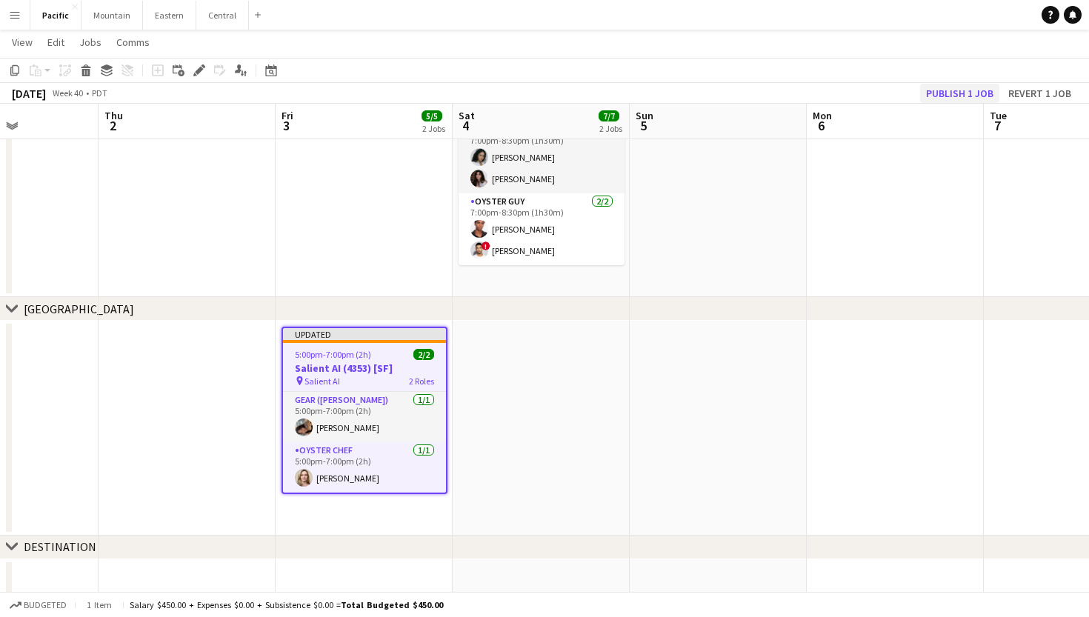
click at [955, 88] on button "Publish 1 job" at bounding box center [959, 93] width 79 height 19
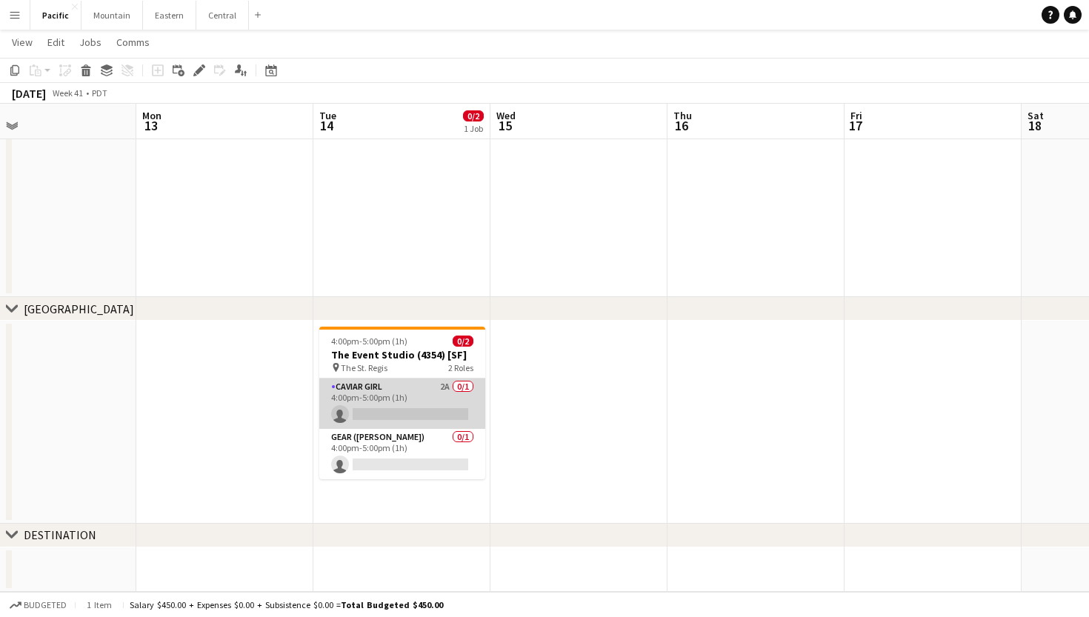
click at [450, 401] on app-card-role "Caviar Girl 2A 0/1 4:00pm-5:00pm (1h) single-neutral-actions" at bounding box center [402, 403] width 166 height 50
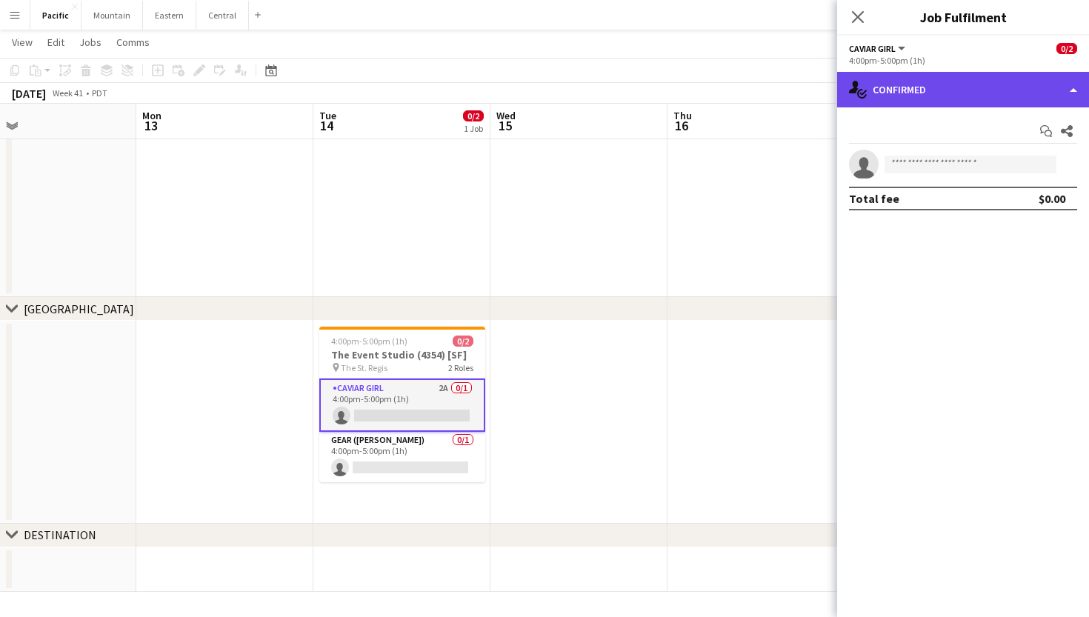
click at [969, 88] on div "single-neutral-actions-check-2 Confirmed" at bounding box center [963, 90] width 252 height 36
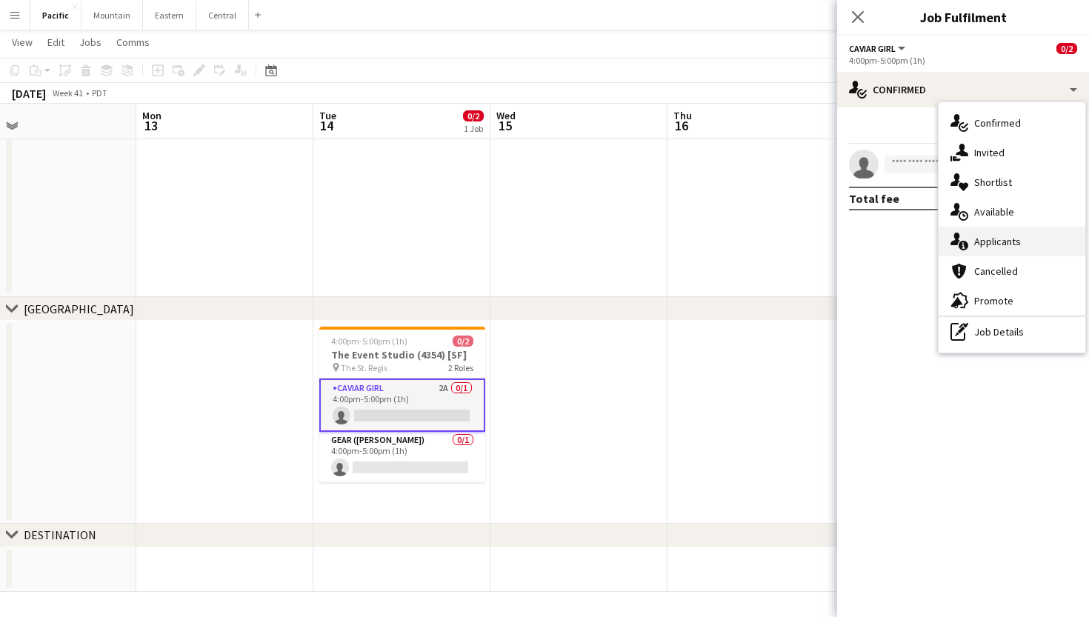
click at [1021, 240] on div "single-neutral-actions-information Applicants" at bounding box center [1011, 242] width 147 height 30
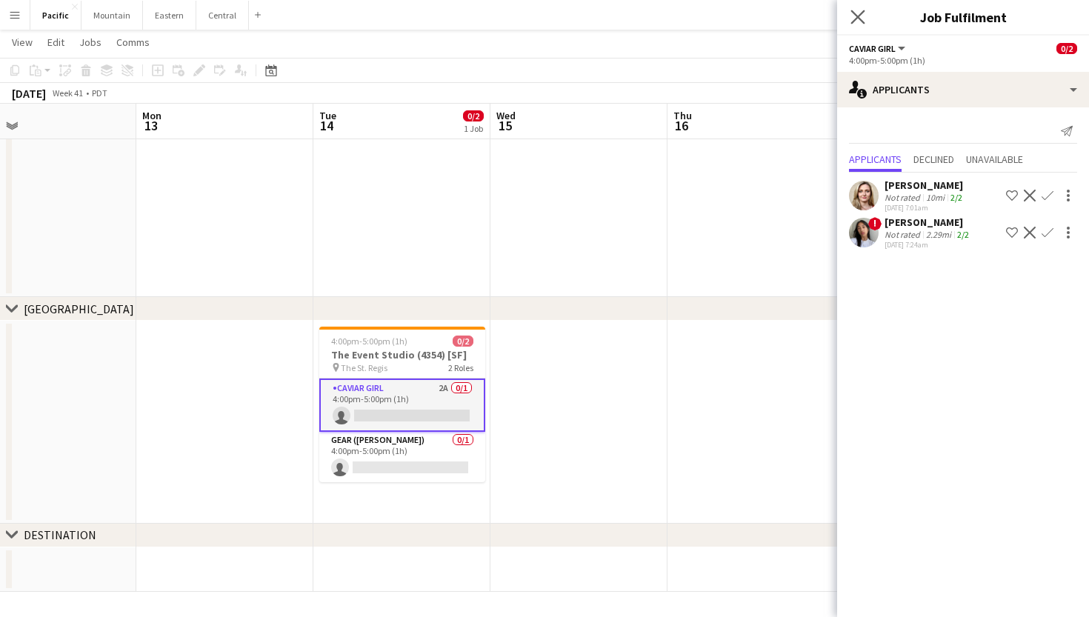
click at [858, 24] on app-icon "Close pop-in" at bounding box center [857, 17] width 21 height 21
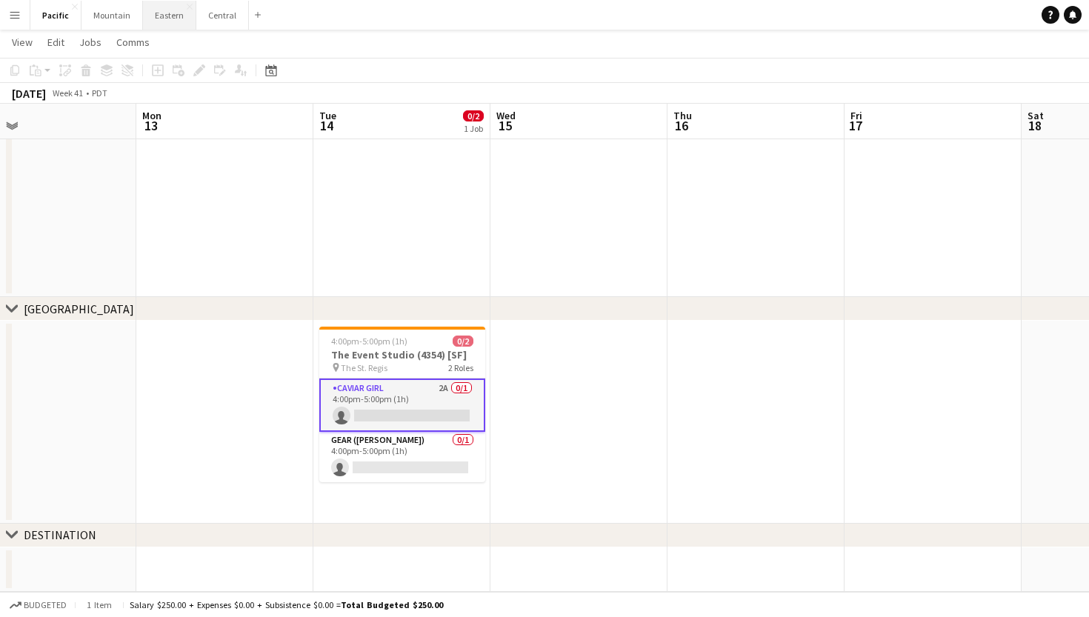
click at [152, 18] on button "Eastern Close" at bounding box center [169, 15] width 53 height 29
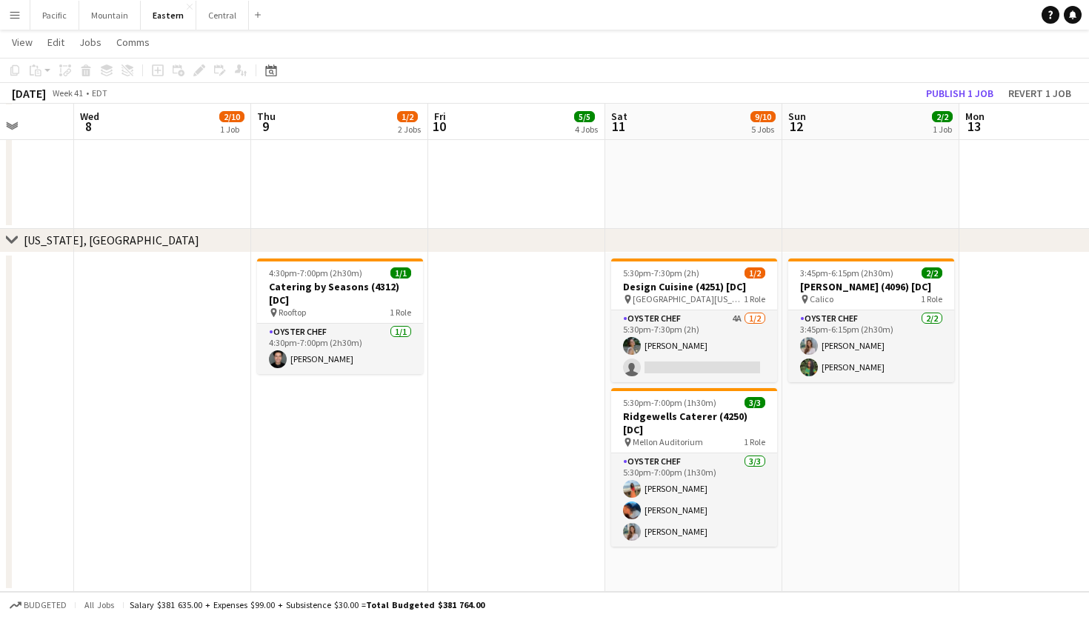
scroll to position [1866, 0]
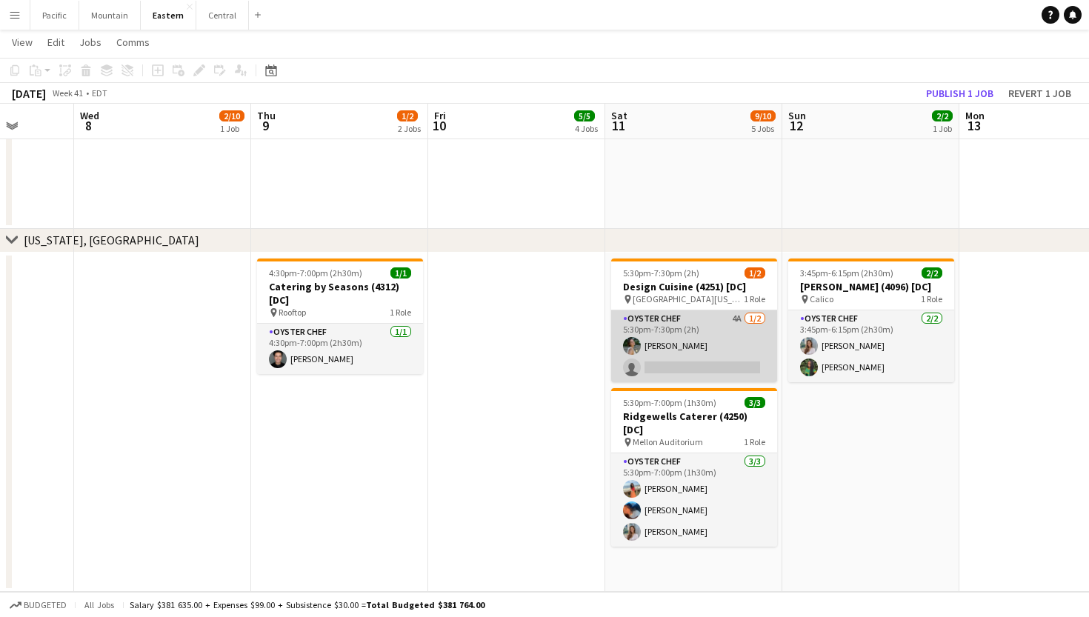
click at [666, 331] on app-card-role "Oyster Chef 4A [DATE] 5:30pm-7:30pm (2h) [PERSON_NAME] single-neutral-actions" at bounding box center [694, 346] width 166 height 72
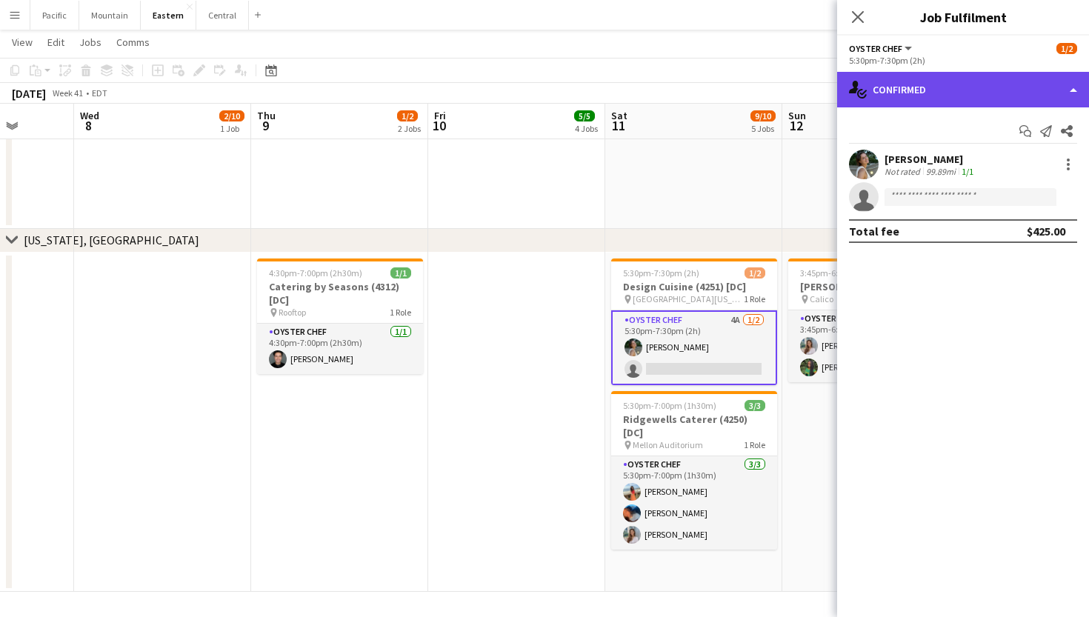
click at [903, 91] on div "single-neutral-actions-check-2 Confirmed" at bounding box center [963, 90] width 252 height 36
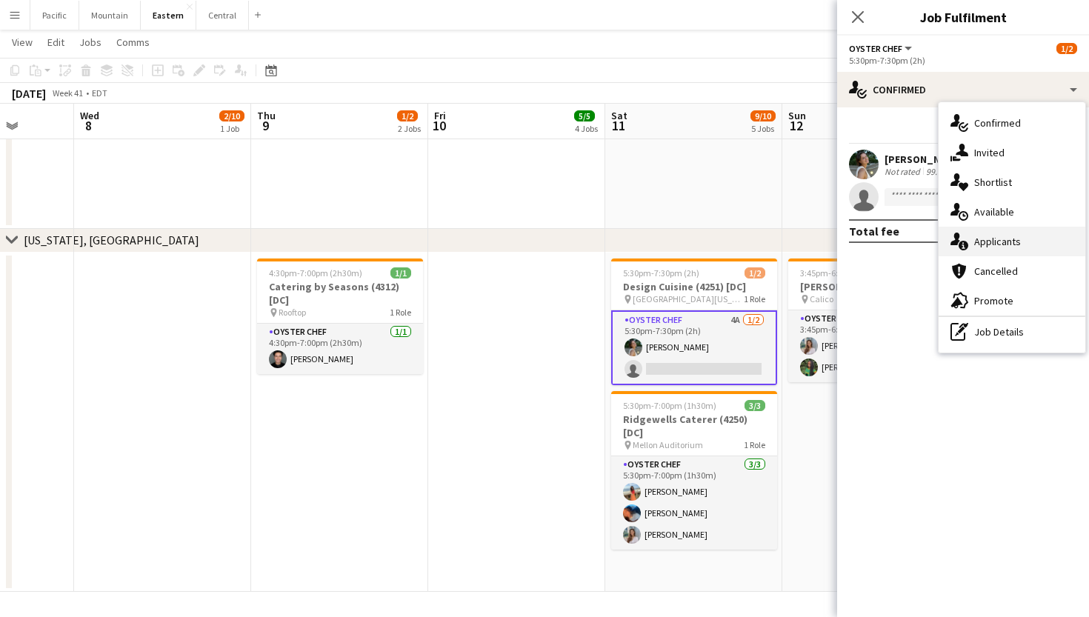
click at [976, 240] on span "Applicants" at bounding box center [997, 241] width 47 height 13
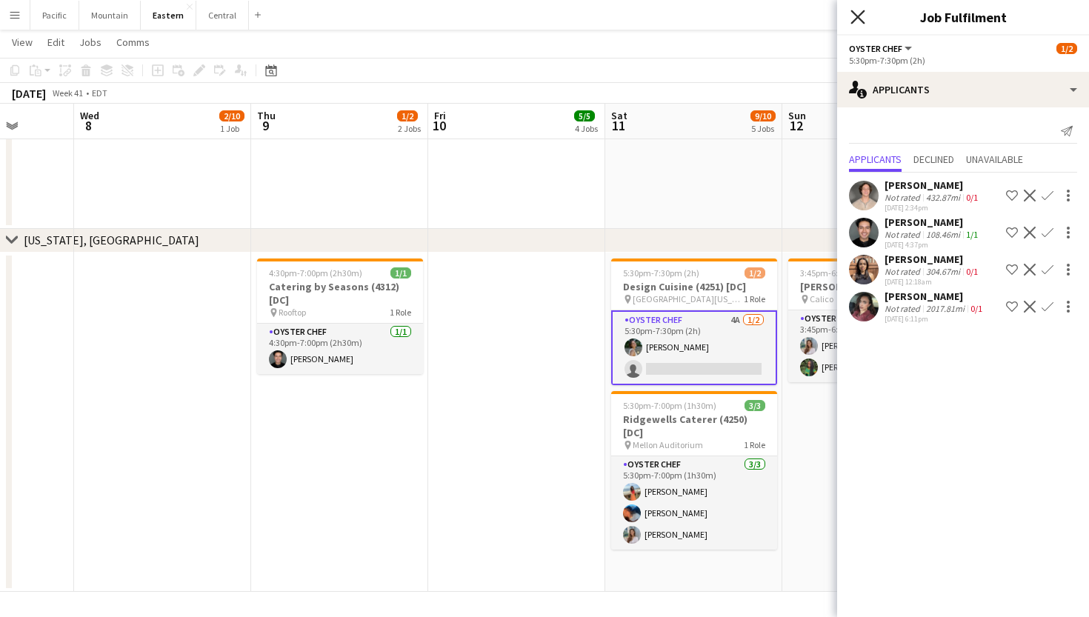
click at [853, 13] on icon at bounding box center [857, 17] width 14 height 14
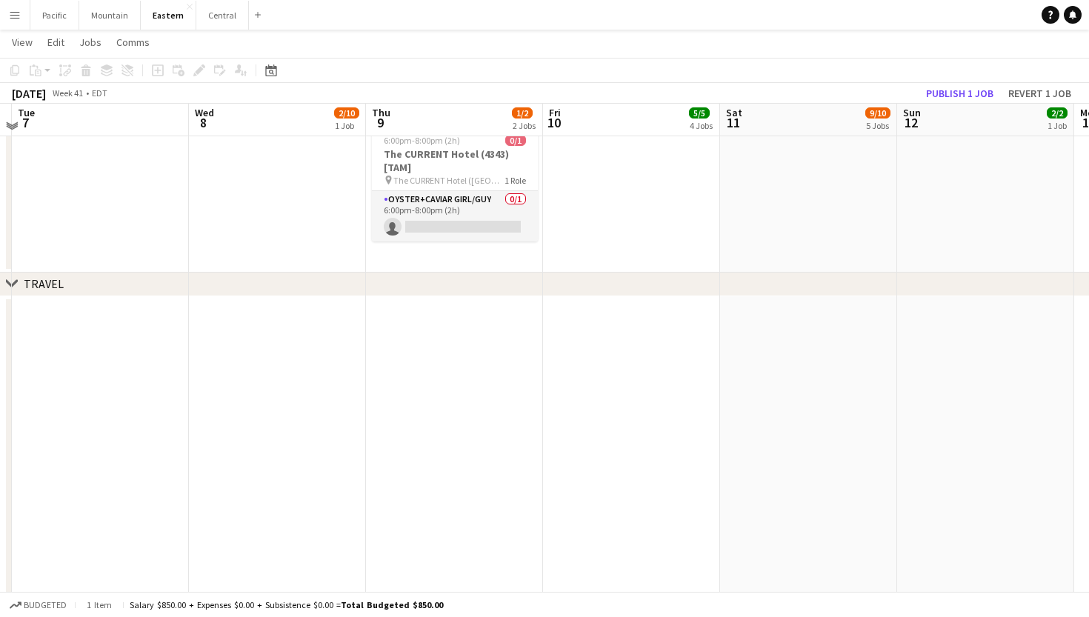
scroll to position [1449, 0]
